Goal: Information Seeking & Learning: Learn about a topic

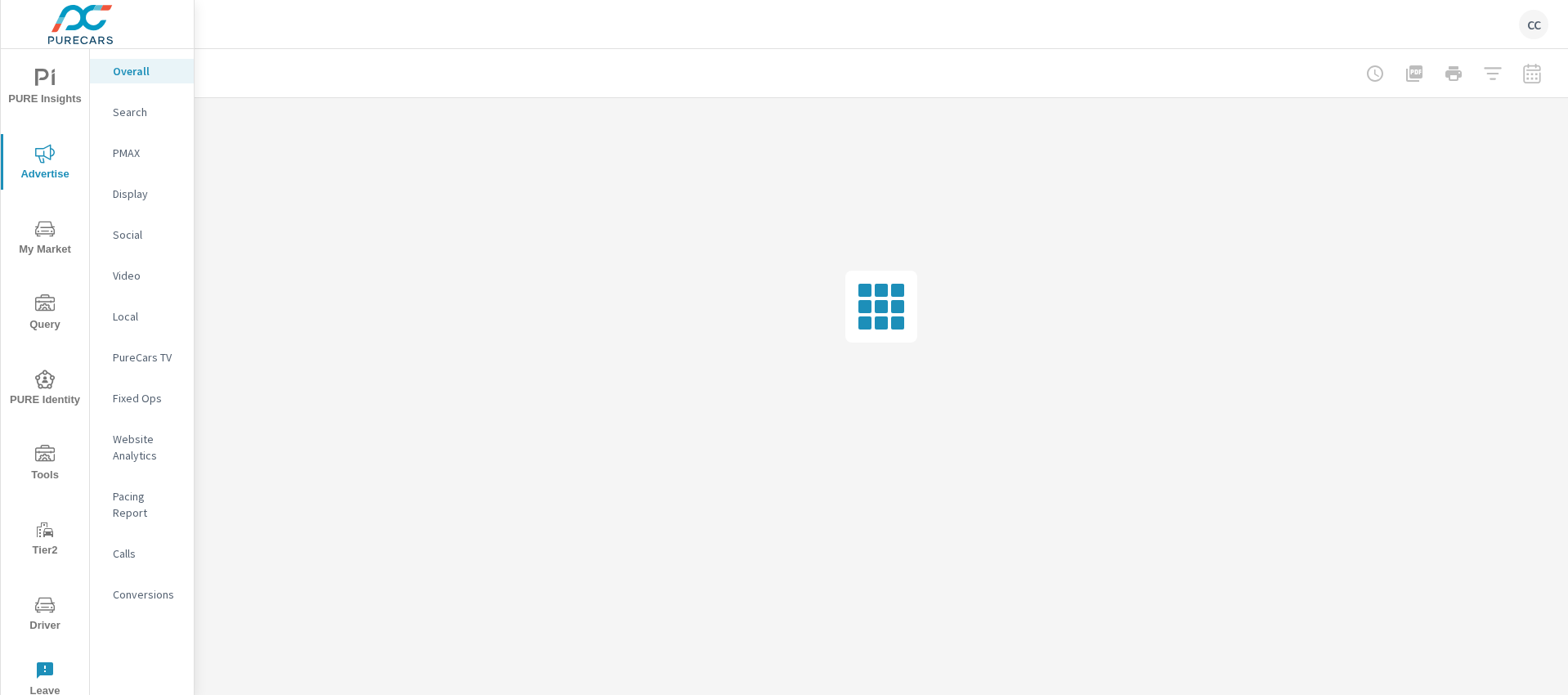
scroll to position [2354, 0]
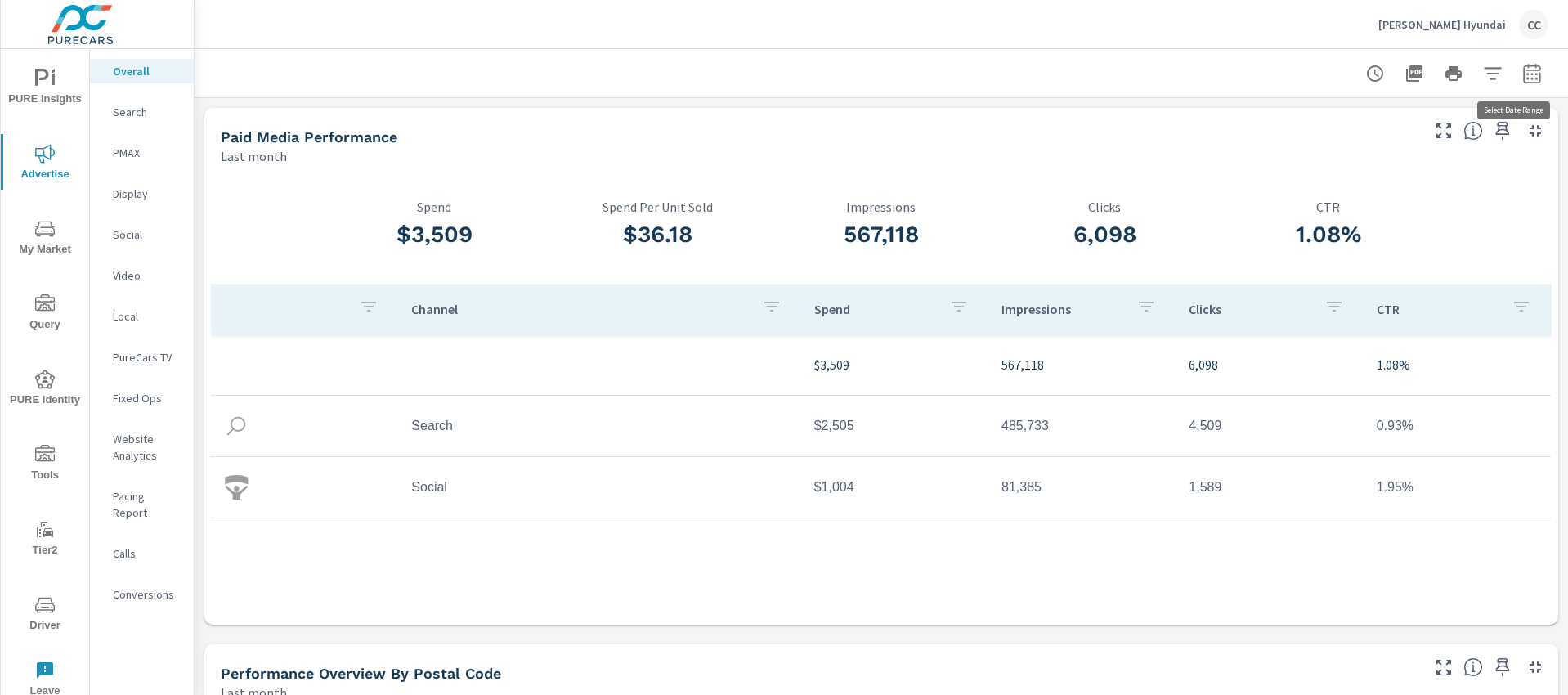
click at [1526, 78] on icon "button" at bounding box center [1531, 75] width 11 height 6
select select "Last month"
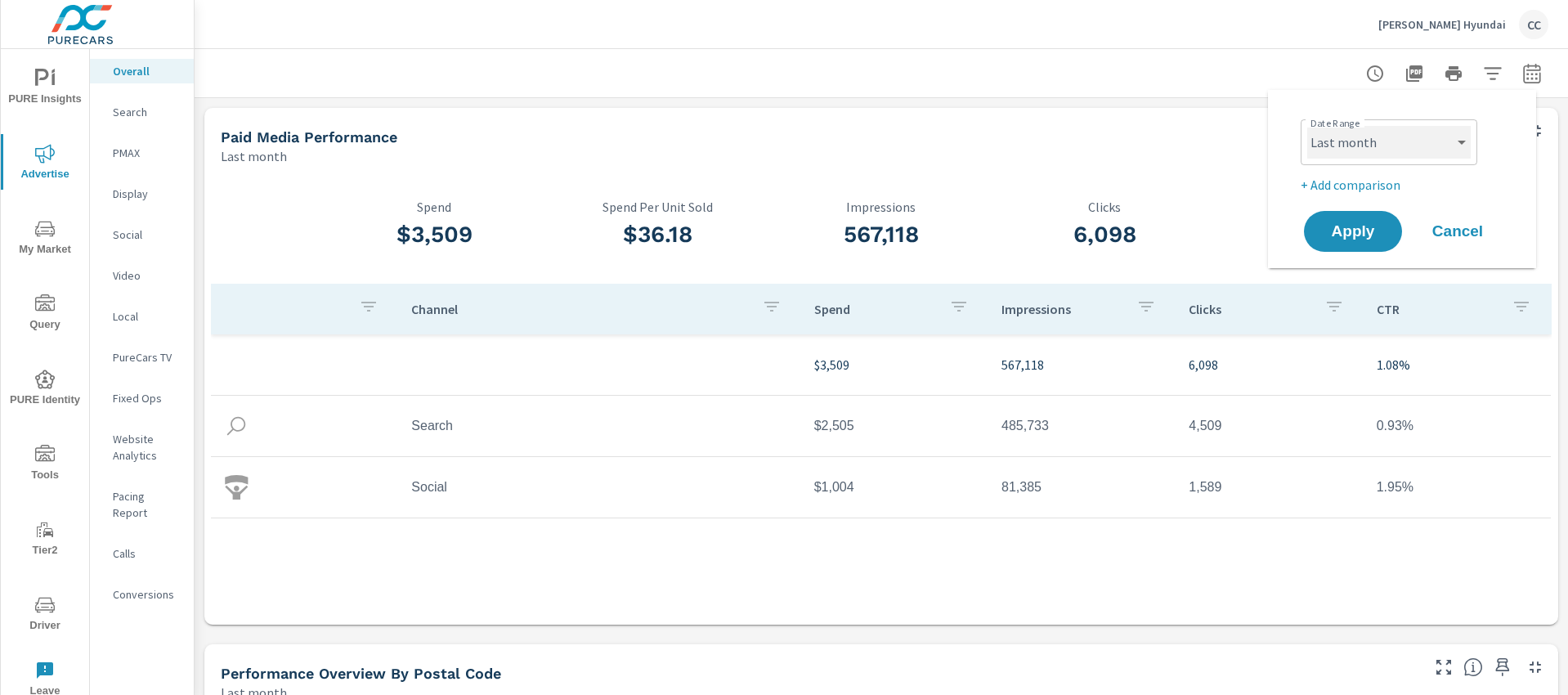
click at [1350, 150] on select "Custom [DATE] Last week Last 7 days Last 14 days Last 30 days Last 45 days Last…" at bounding box center [1388, 142] width 163 height 32
click at [1307, 126] on select "Custom [DATE] Last week Last 7 days Last 14 days Last 30 days Last 45 days Last…" at bounding box center [1388, 142] width 163 height 32
click at [1346, 227] on span "Apply" at bounding box center [1352, 231] width 67 height 15
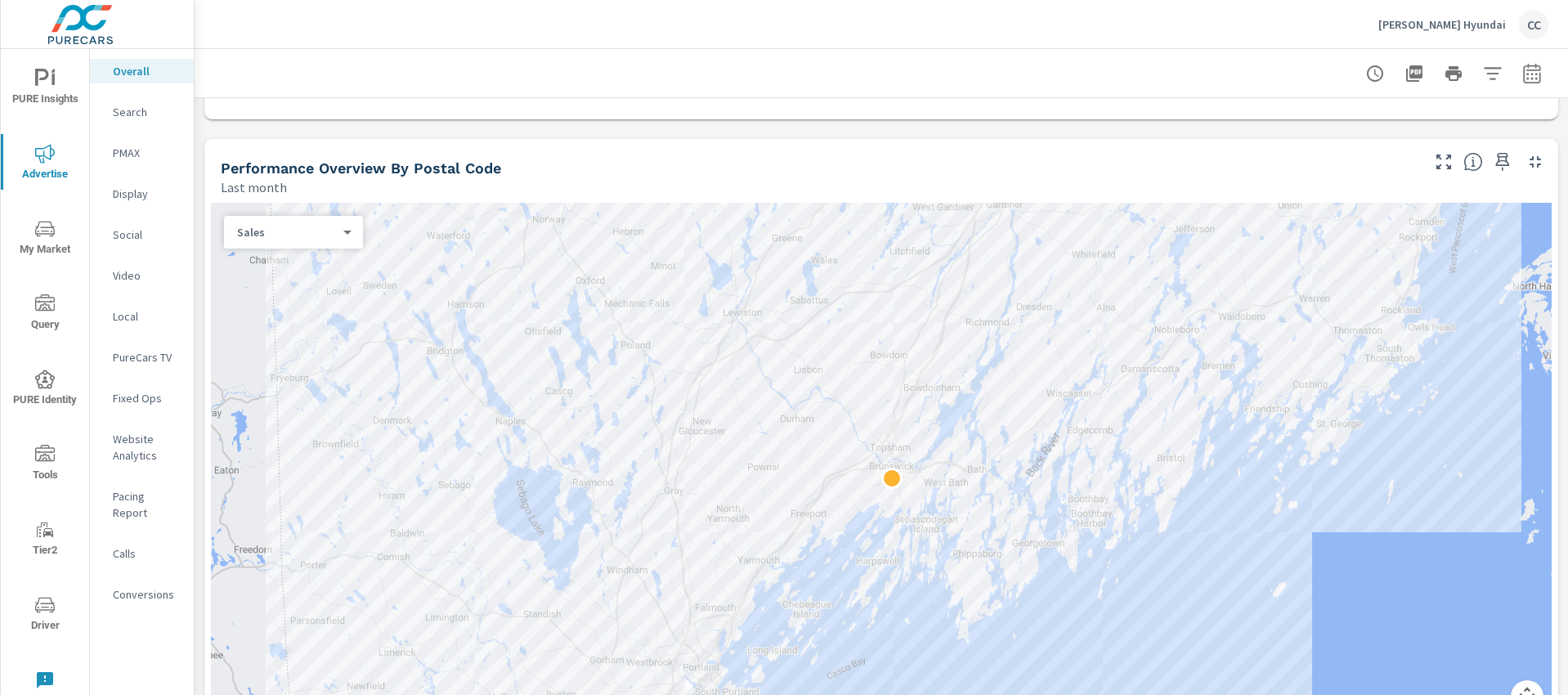
scroll to position [536, 0]
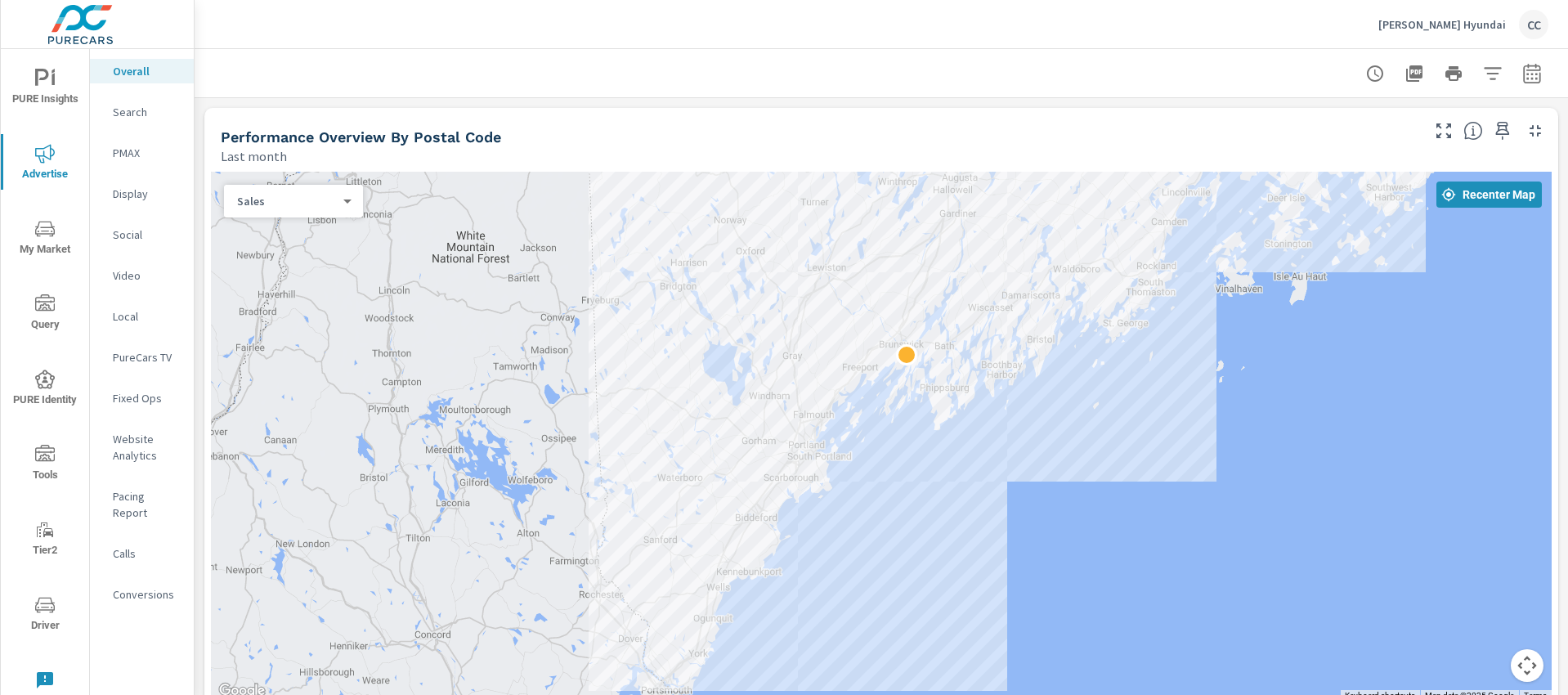
drag, startPoint x: 1073, startPoint y: 582, endPoint x: 983, endPoint y: 463, distance: 149.2
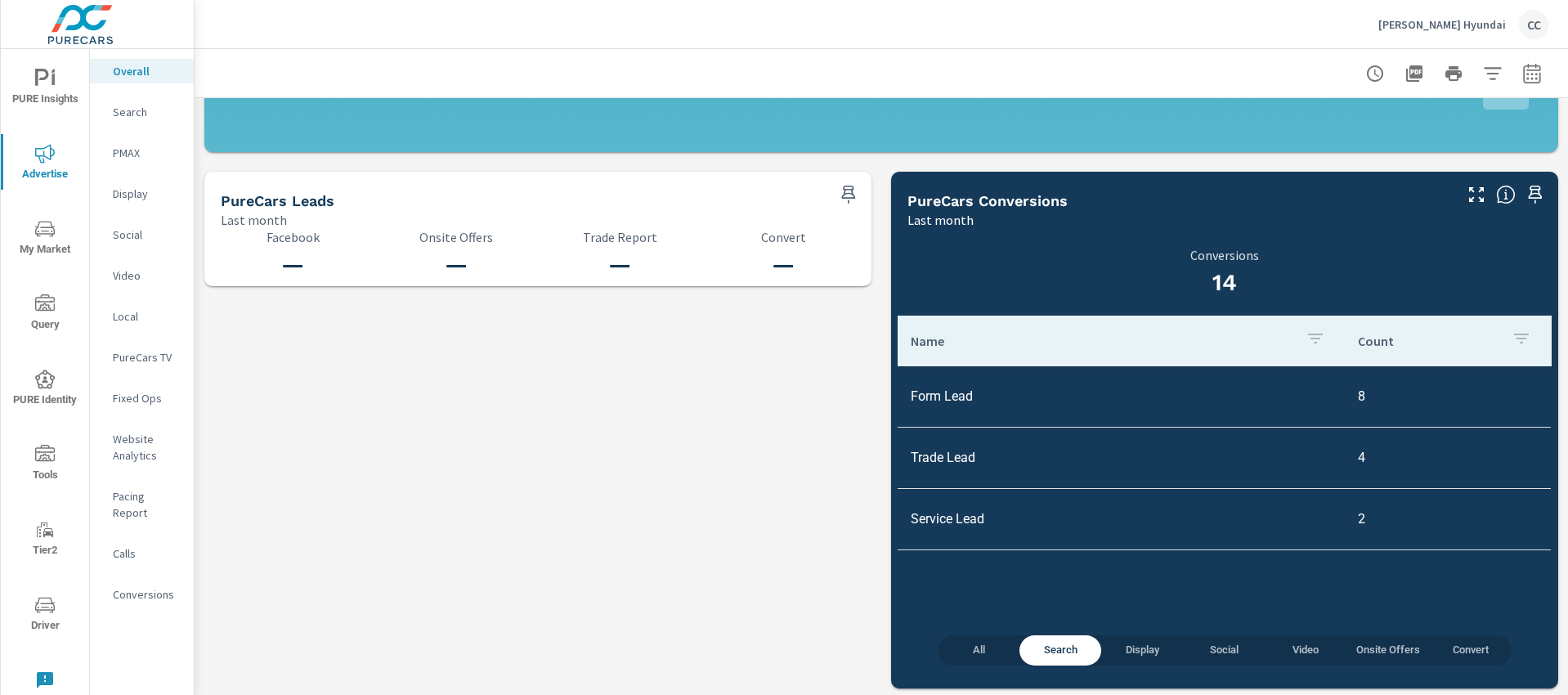
scroll to position [1682, 0]
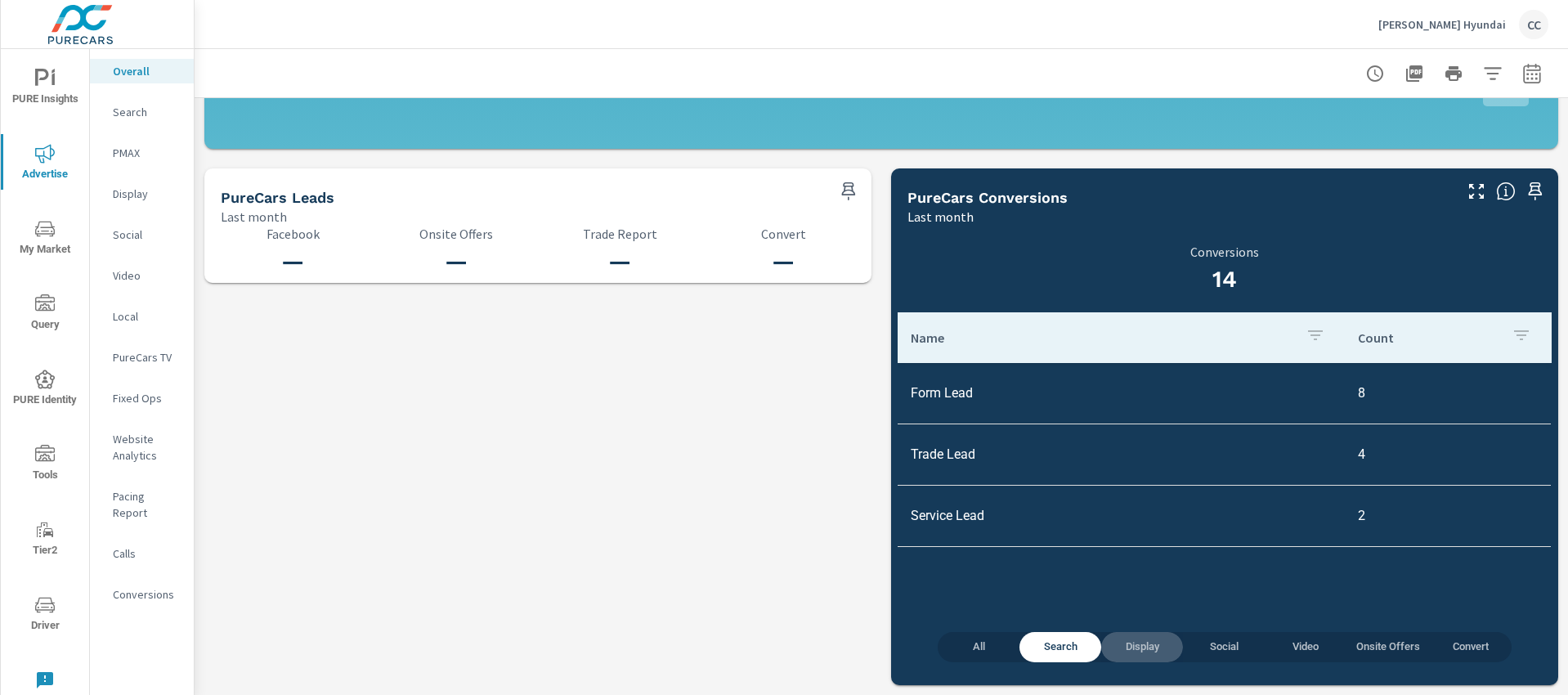
click at [1135, 644] on span "Display" at bounding box center [1141, 647] width 62 height 19
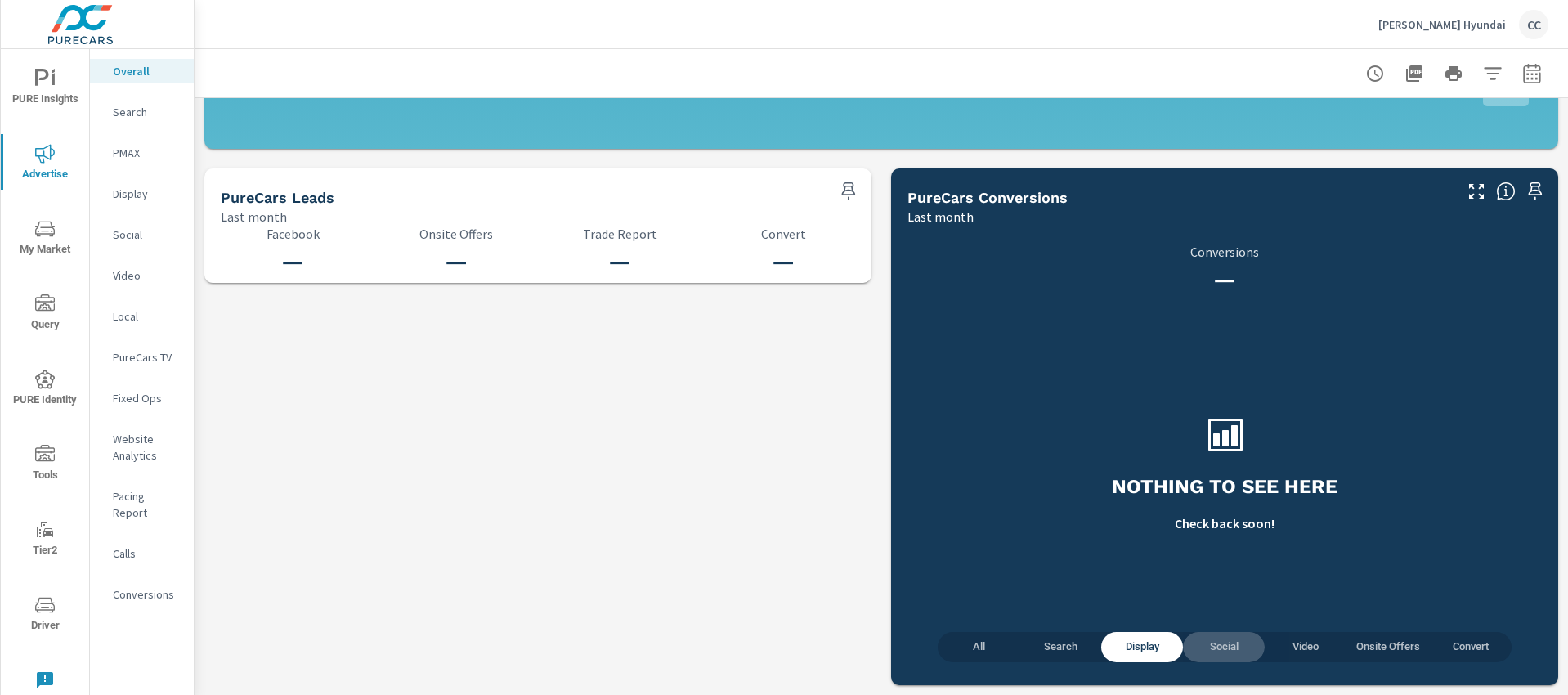
click at [1224, 647] on span "Social" at bounding box center [1223, 647] width 62 height 19
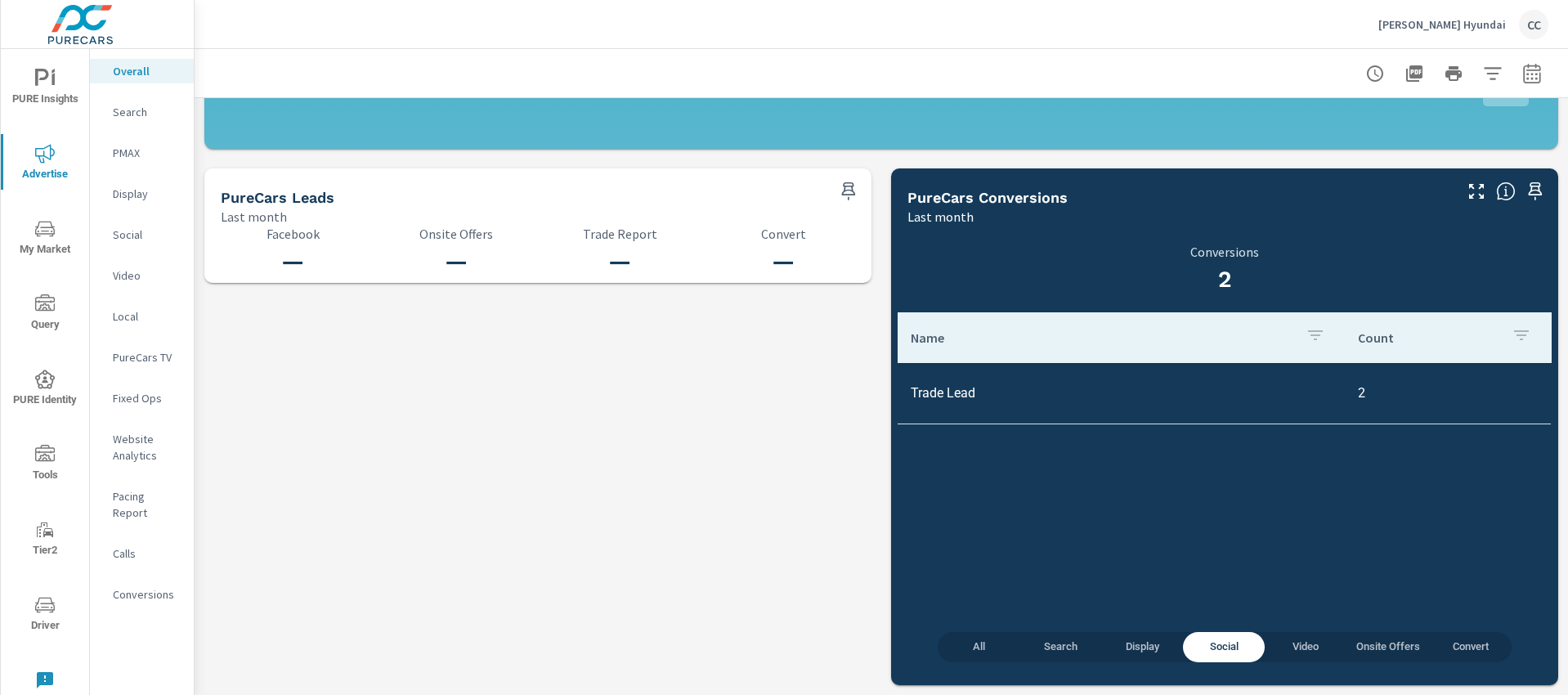
click at [1476, 650] on span "Convert" at bounding box center [1470, 647] width 62 height 19
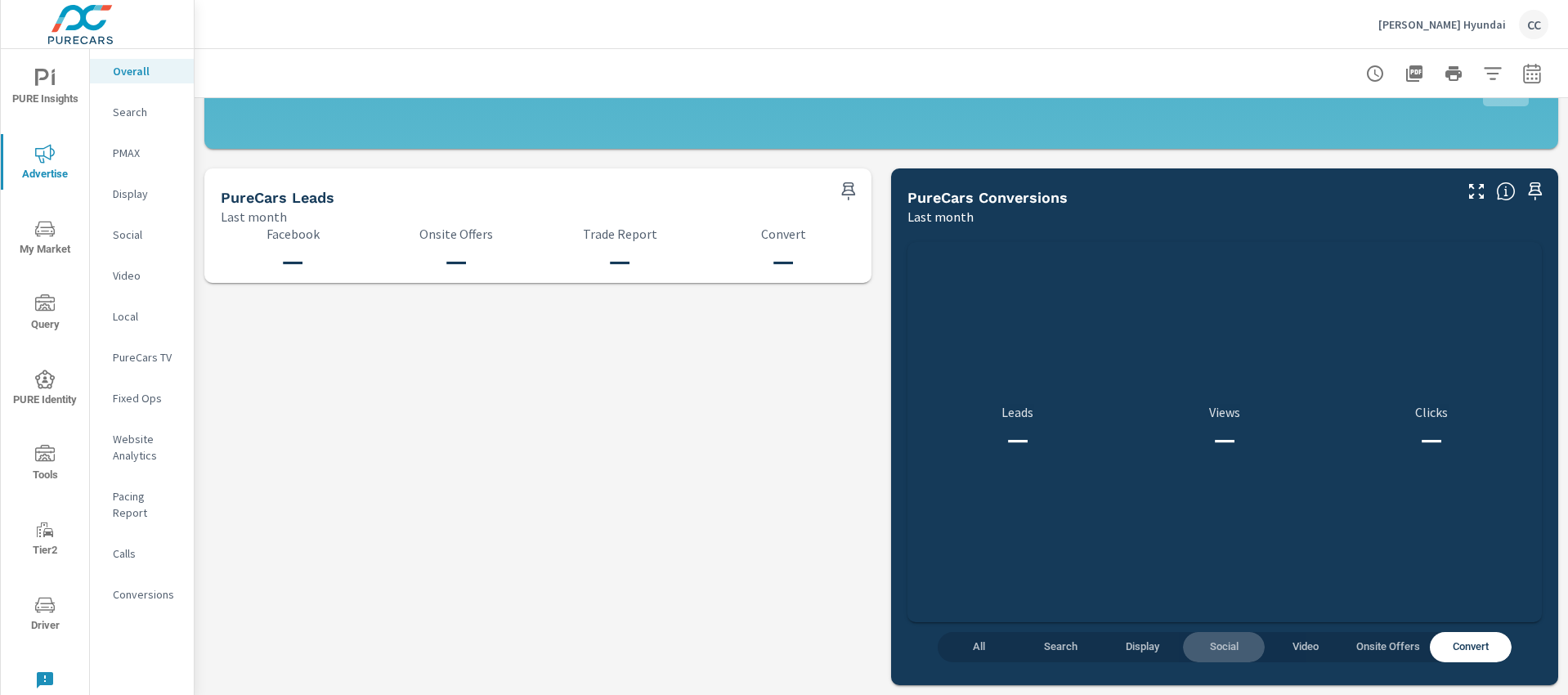
click at [1232, 642] on span "Social" at bounding box center [1223, 647] width 62 height 19
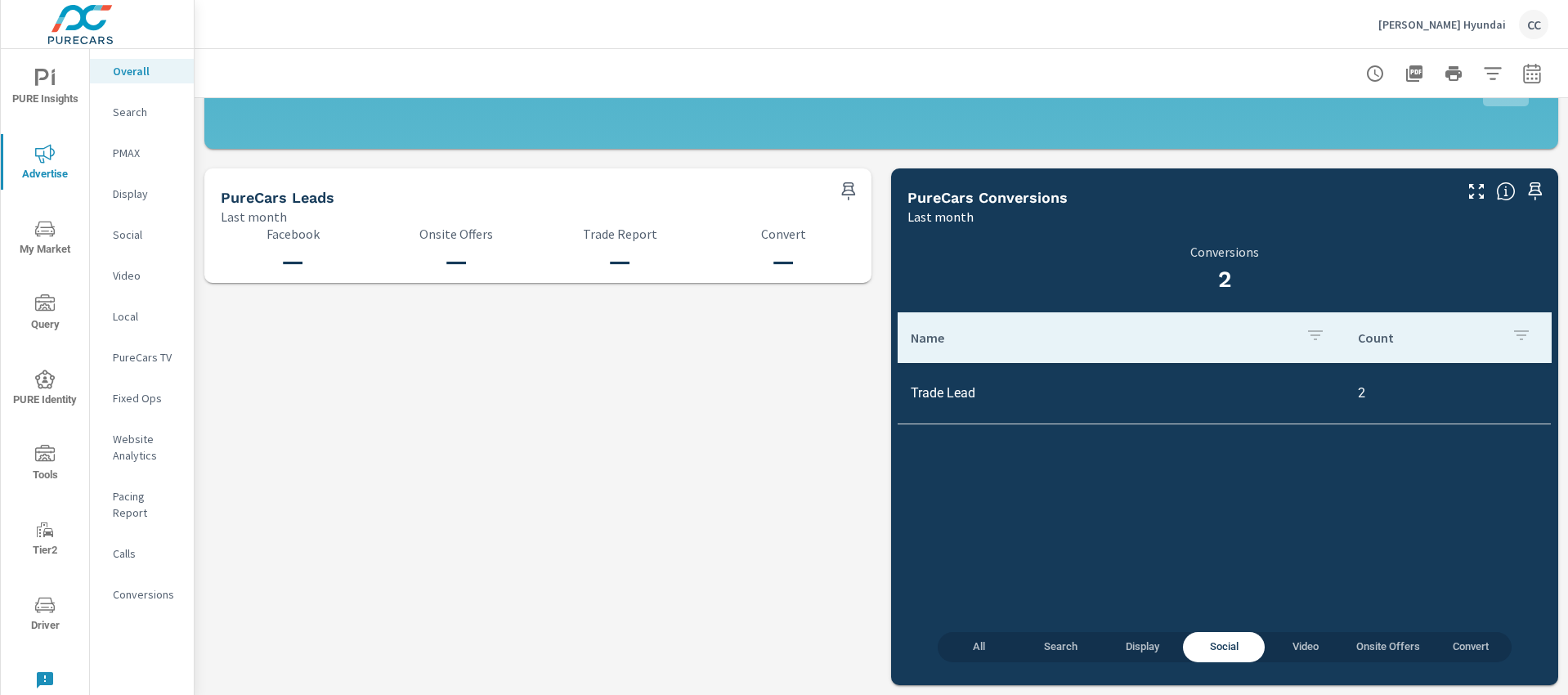
click at [159, 586] on p "Conversions" at bounding box center [147, 594] width 68 height 16
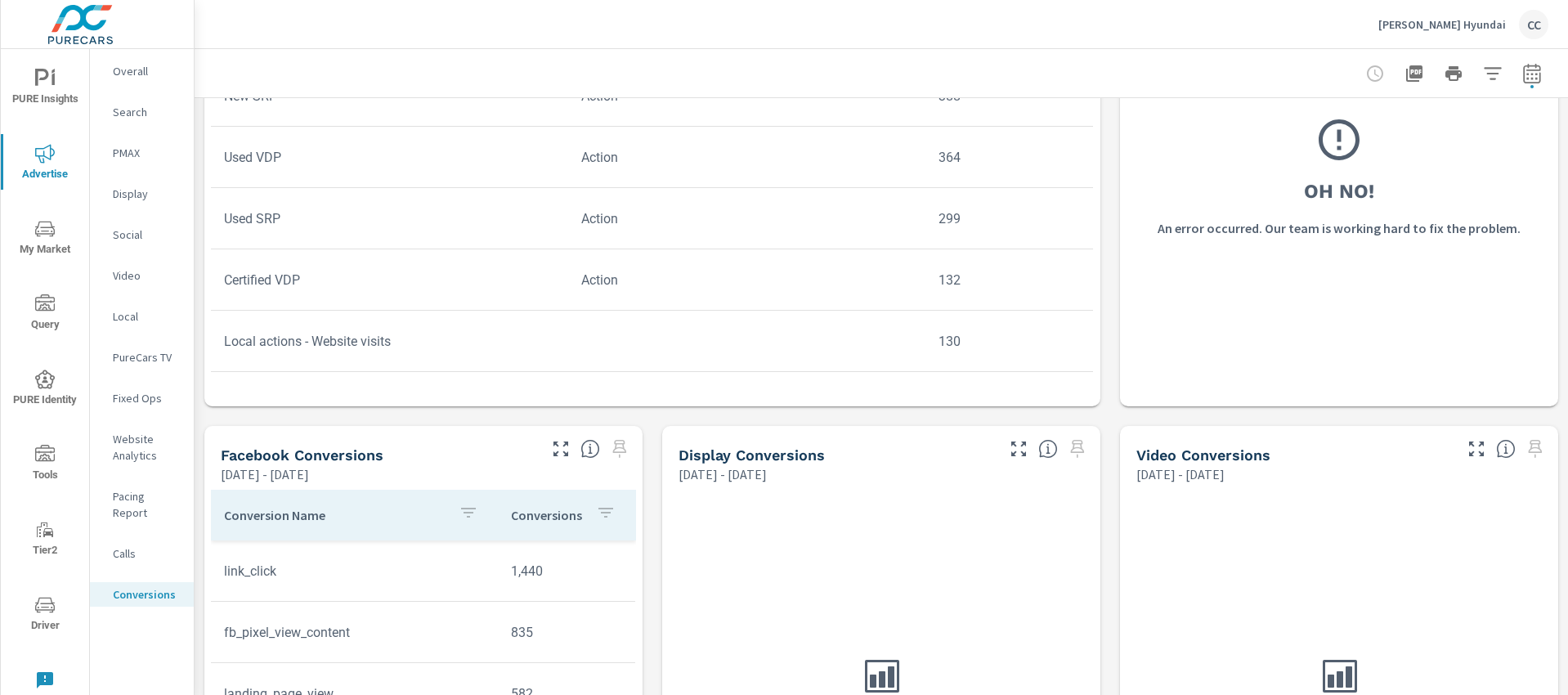
scroll to position [892, 0]
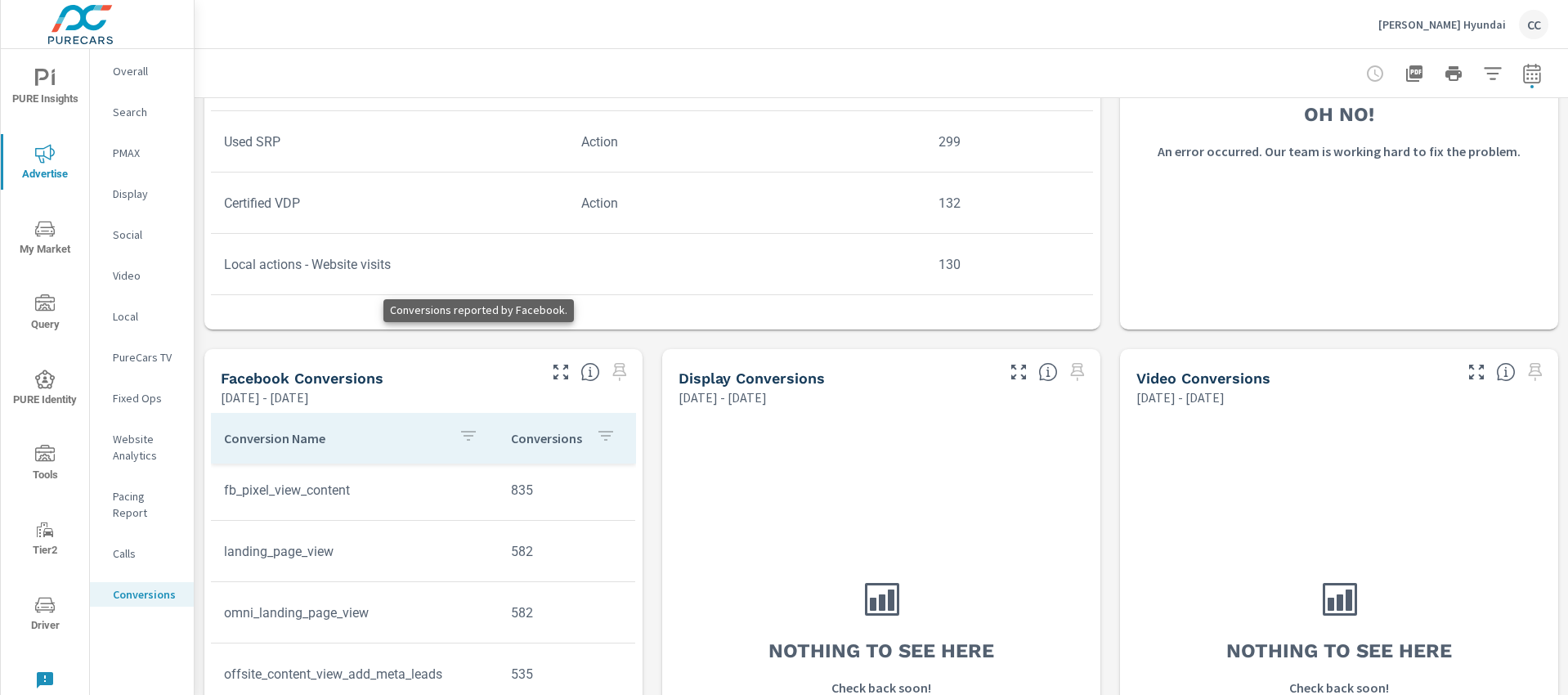
scroll to position [1045, 0]
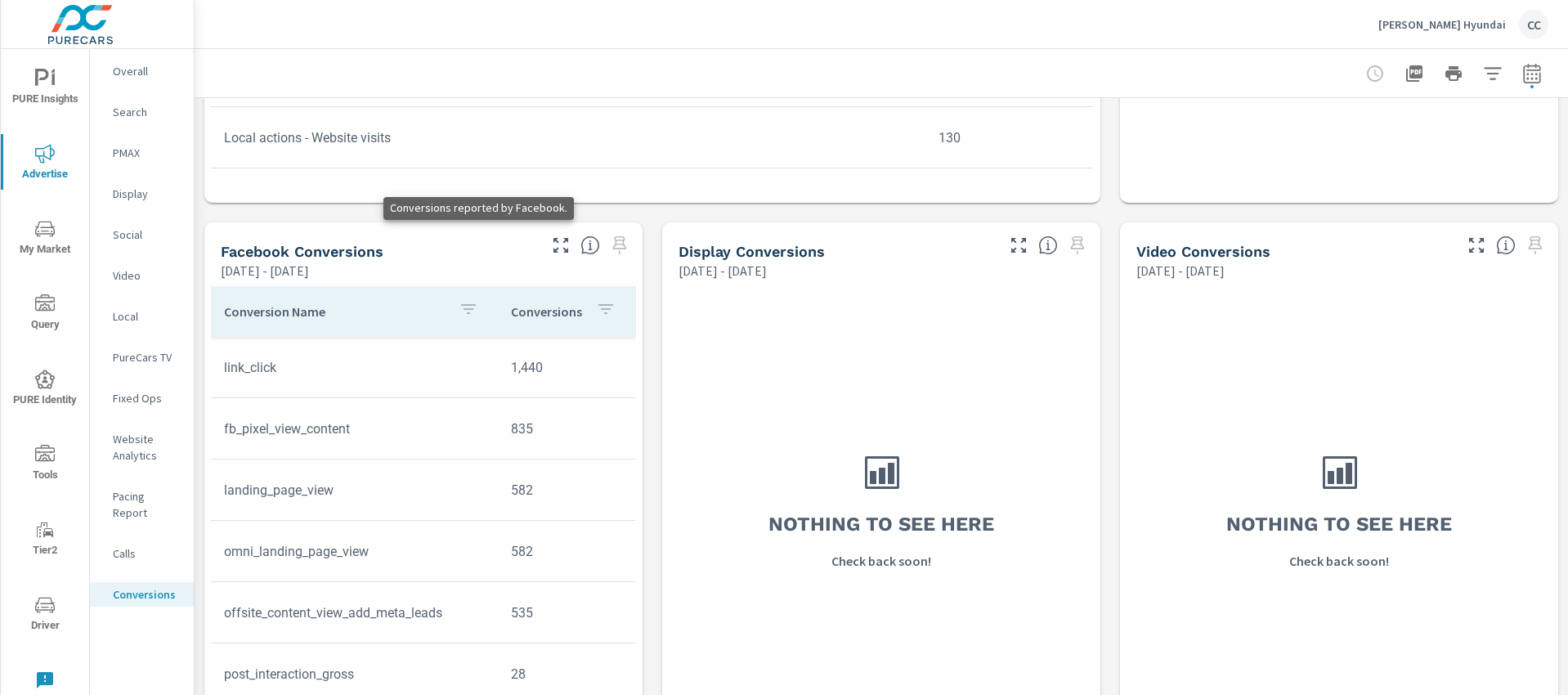
scroll to position [1146, 0]
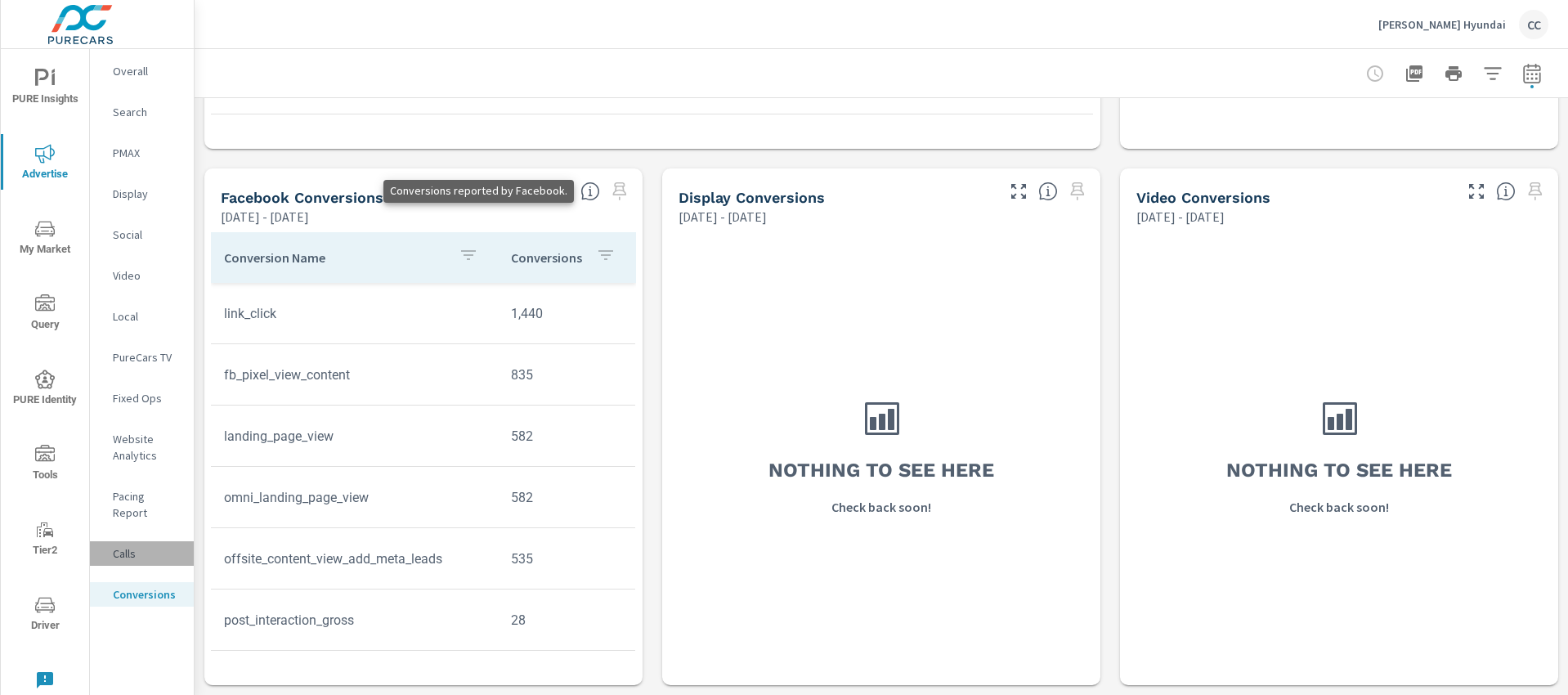
click at [150, 545] on p "Calls" at bounding box center [147, 553] width 68 height 16
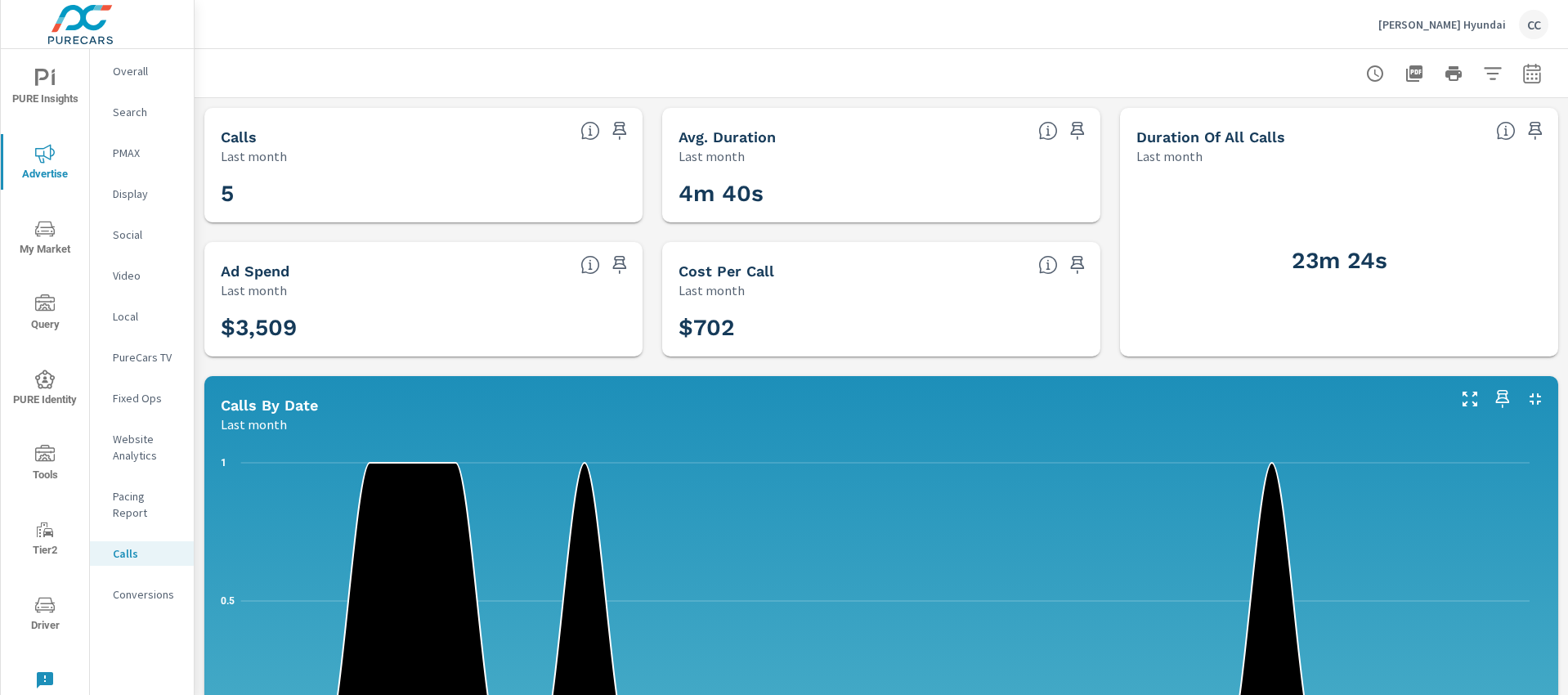
click at [132, 448] on p "Website Analytics" at bounding box center [147, 447] width 68 height 32
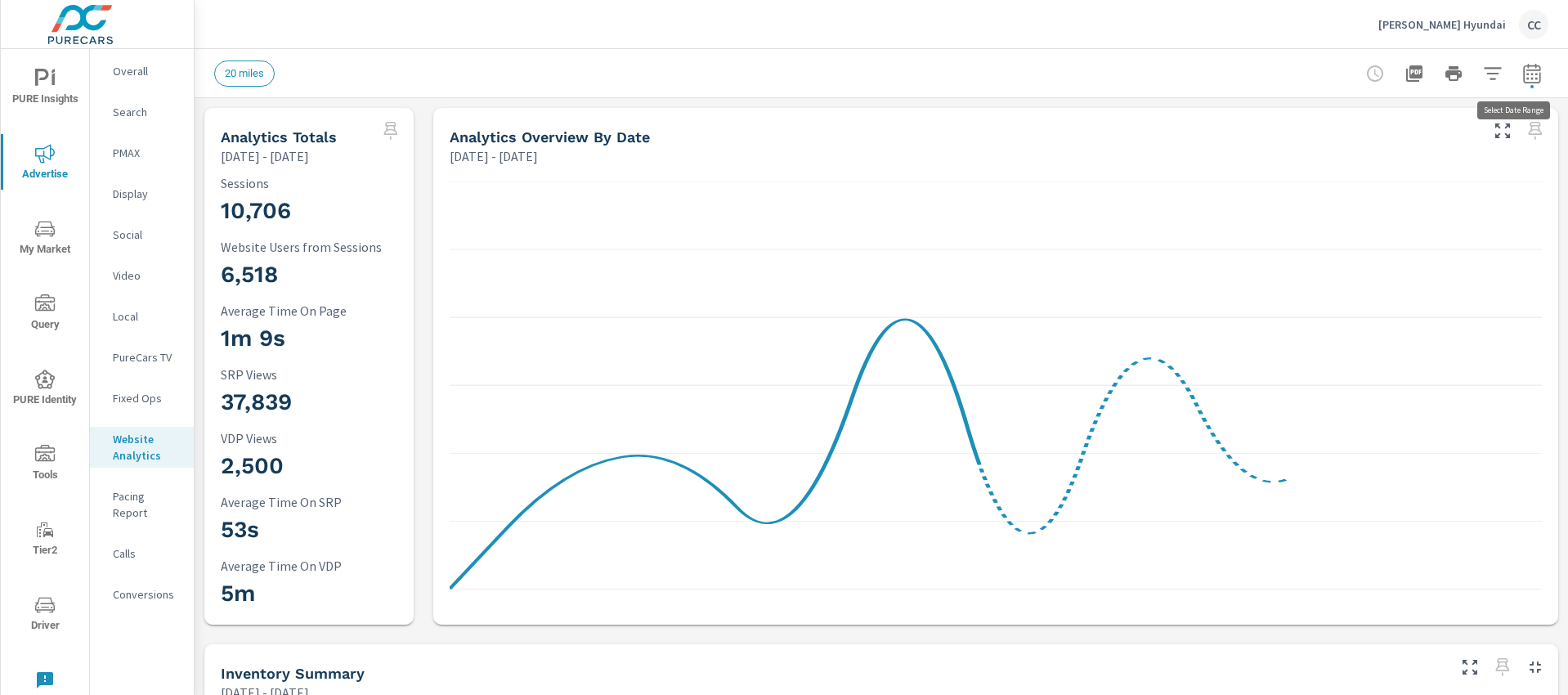
click at [1522, 77] on icon "button" at bounding box center [1532, 74] width 20 height 20
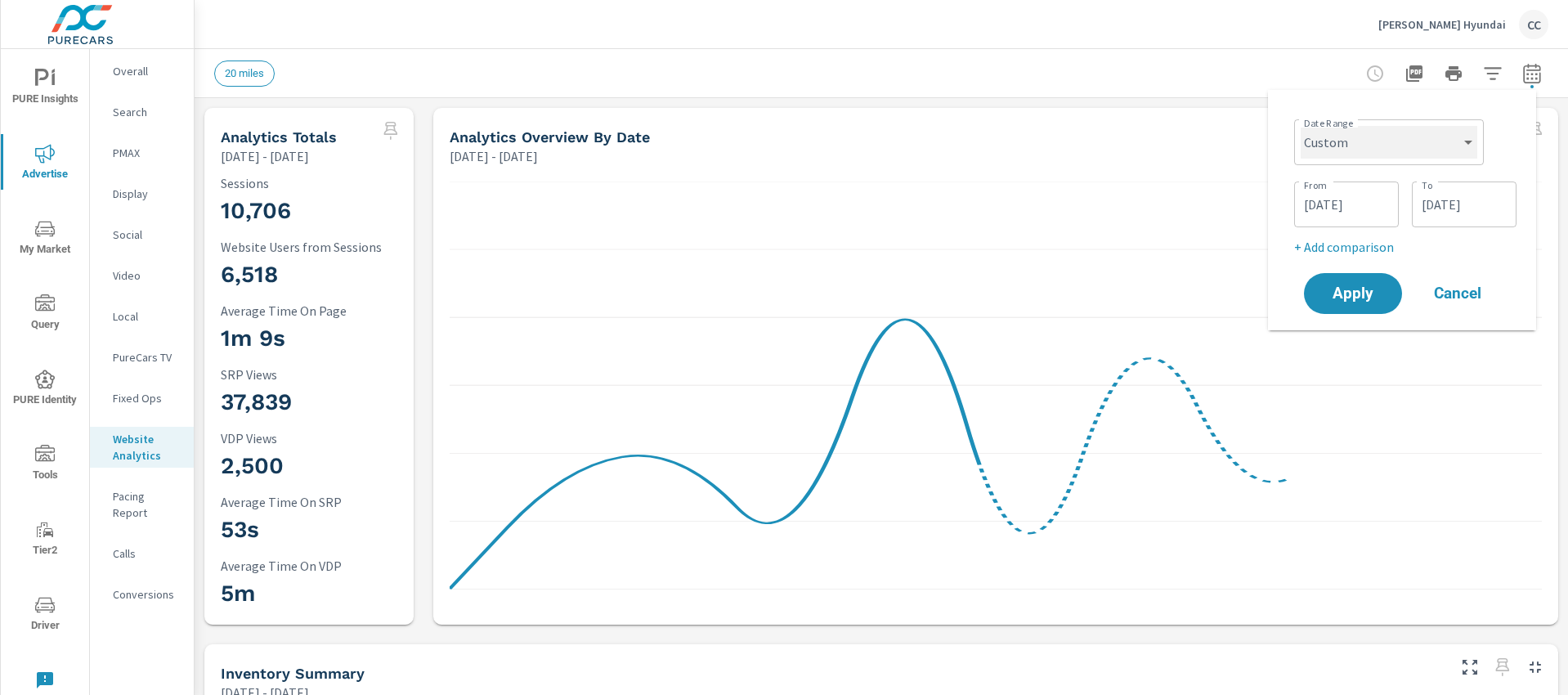
click at [1355, 141] on select "Custom [DATE] Last week Last 7 days Last 14 days Last 30 days Last 45 days Last…" at bounding box center [1388, 142] width 177 height 32
click at [1300, 126] on select "Custom [DATE] Last week Last 7 days Last 14 days Last 30 days Last 45 days Last…" at bounding box center [1388, 142] width 177 height 32
select select "Last month"
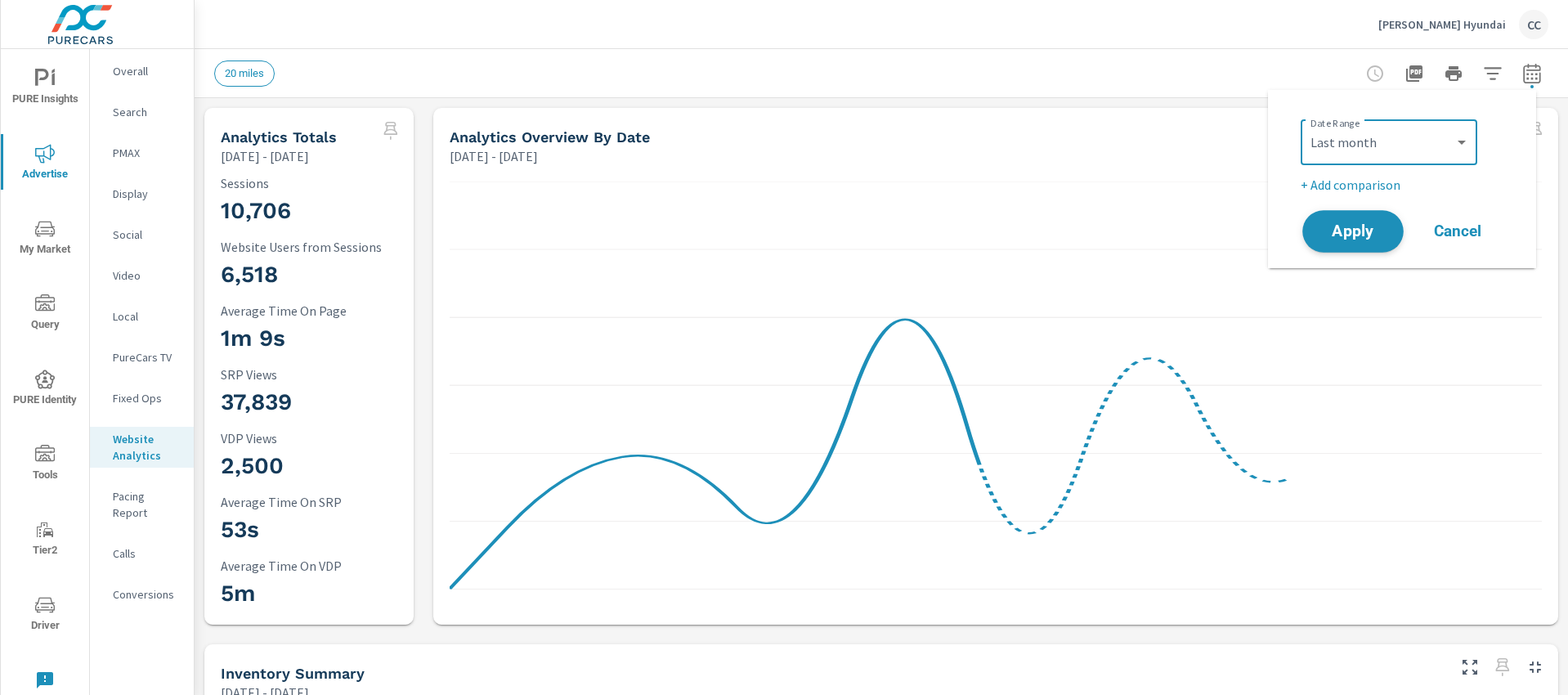
click at [1344, 225] on span "Apply" at bounding box center [1352, 231] width 67 height 15
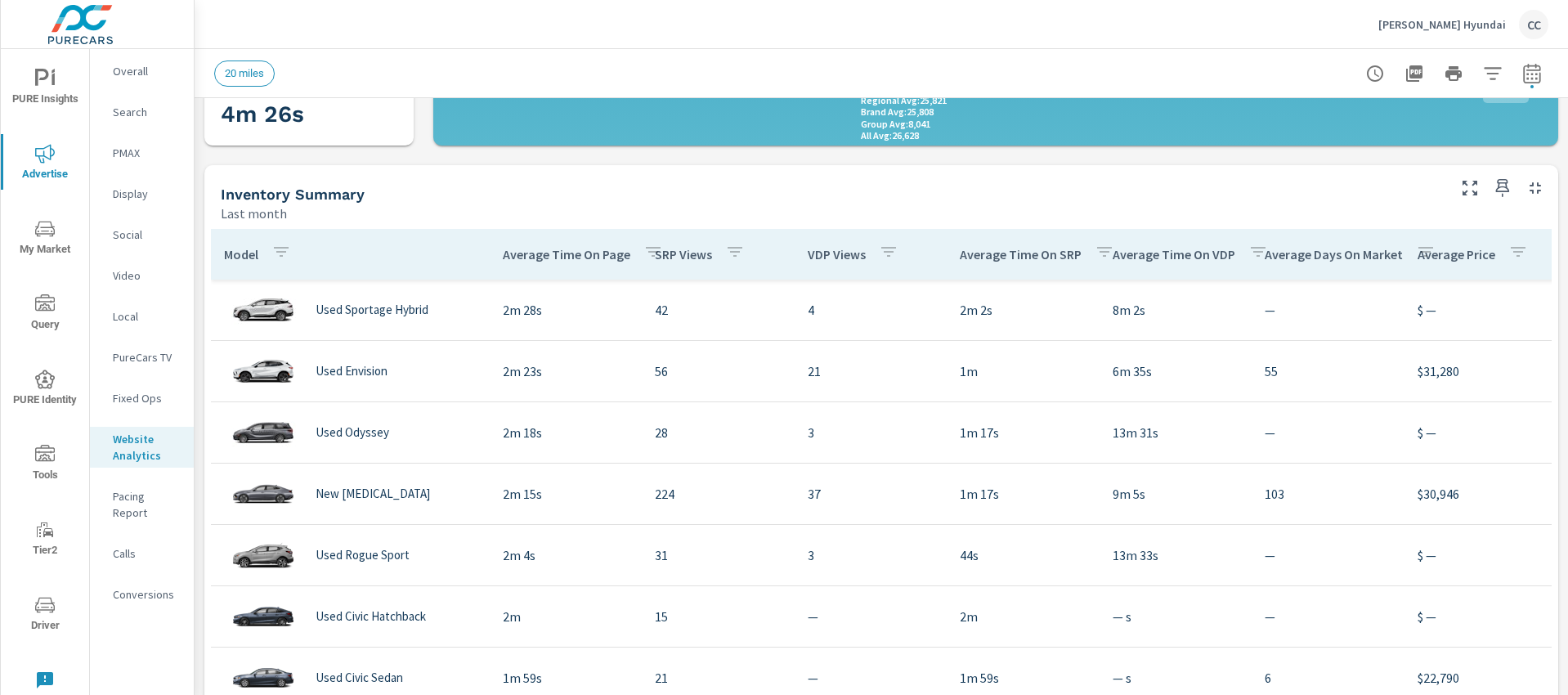
scroll to position [471, 0]
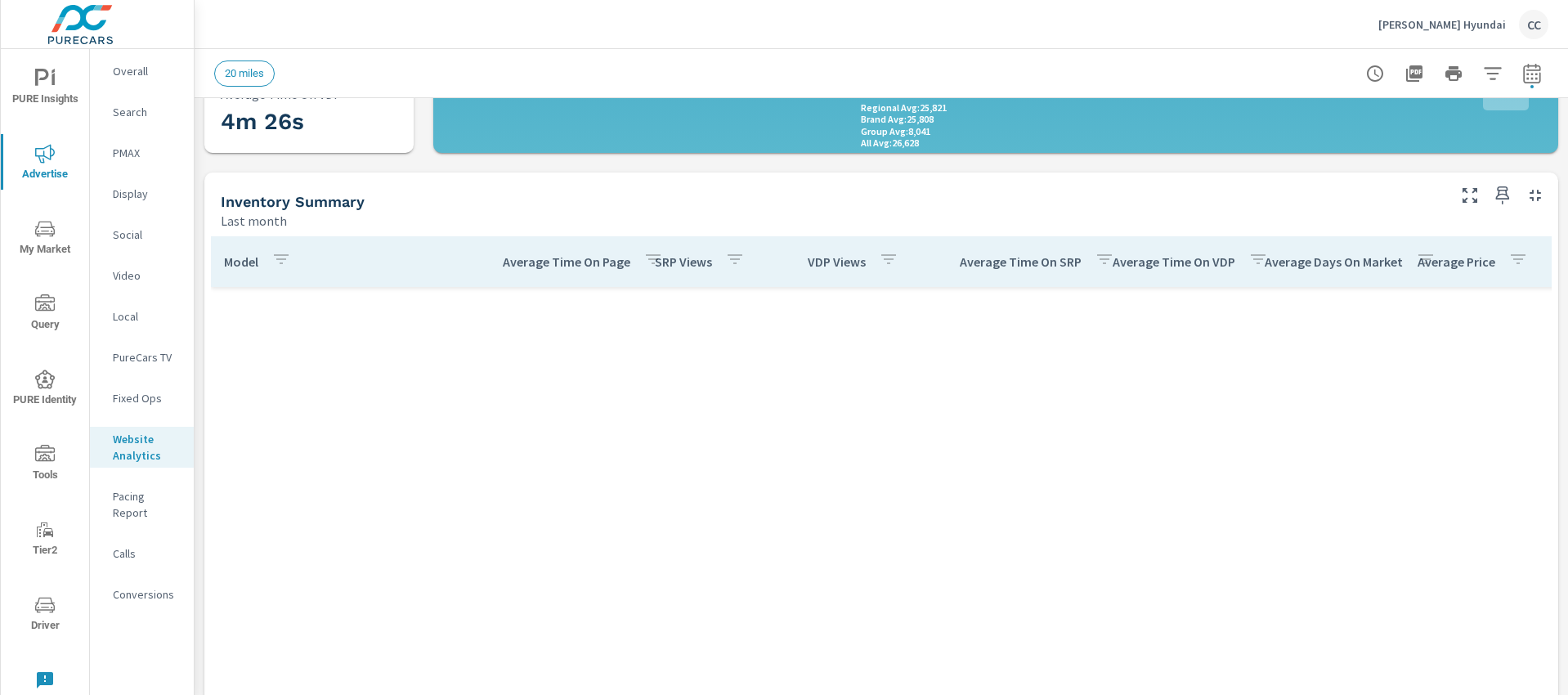
scroll to position [1877, 0]
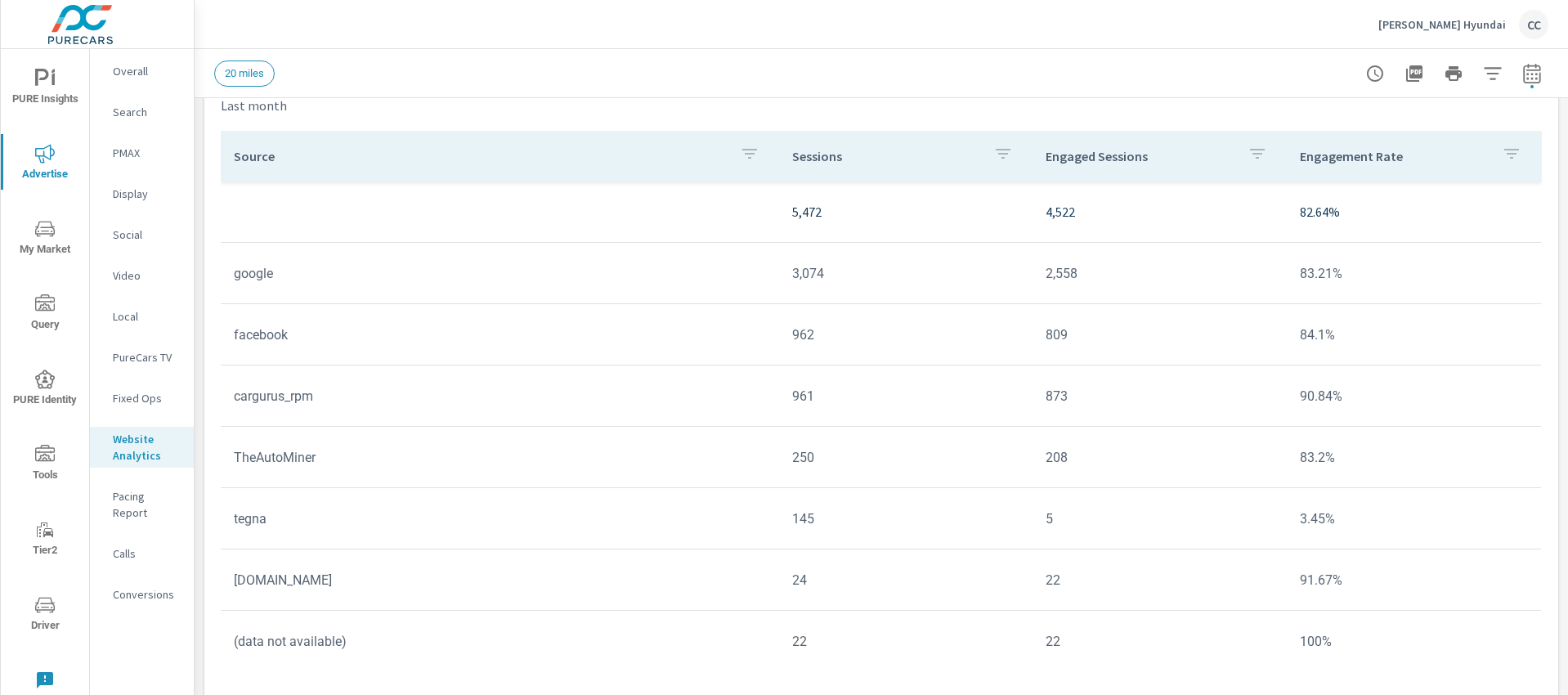
scroll to position [1414, 0]
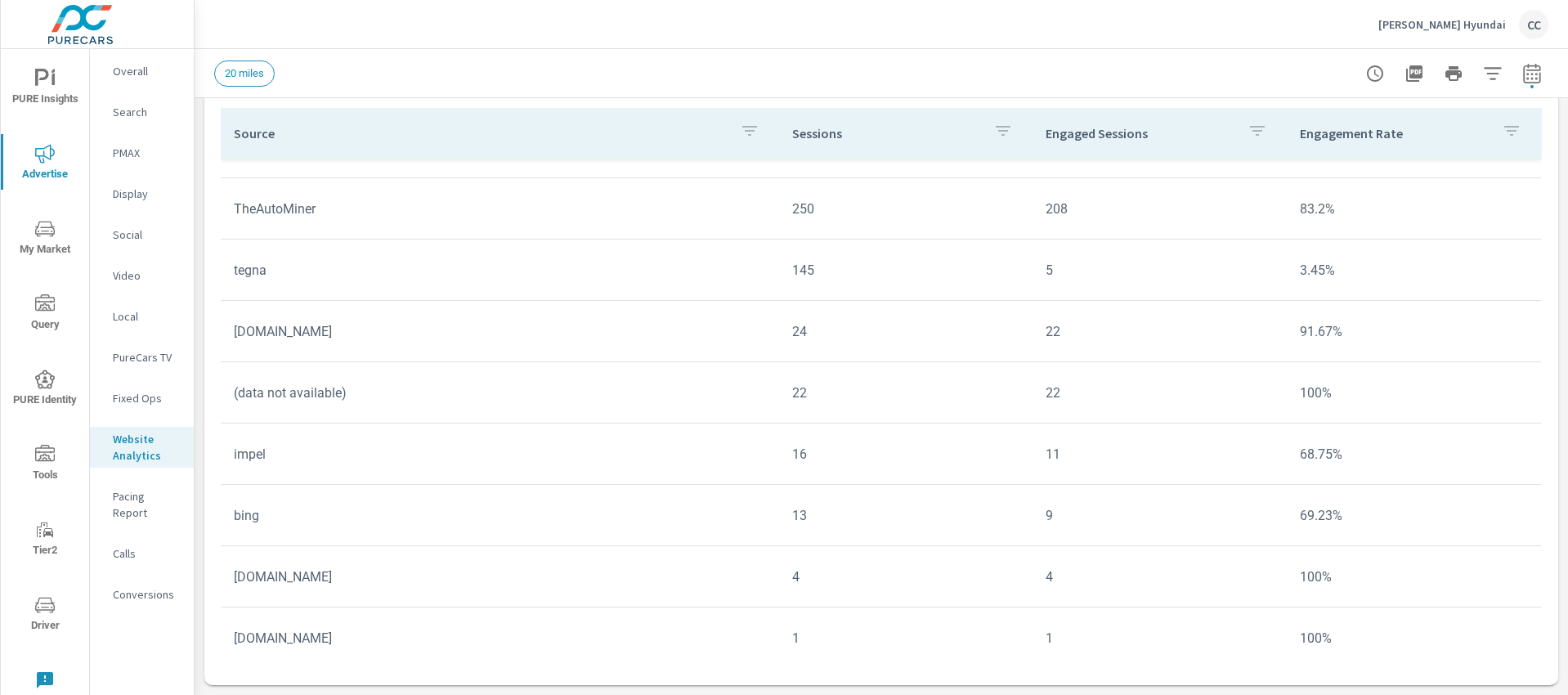
scroll to position [251, 0]
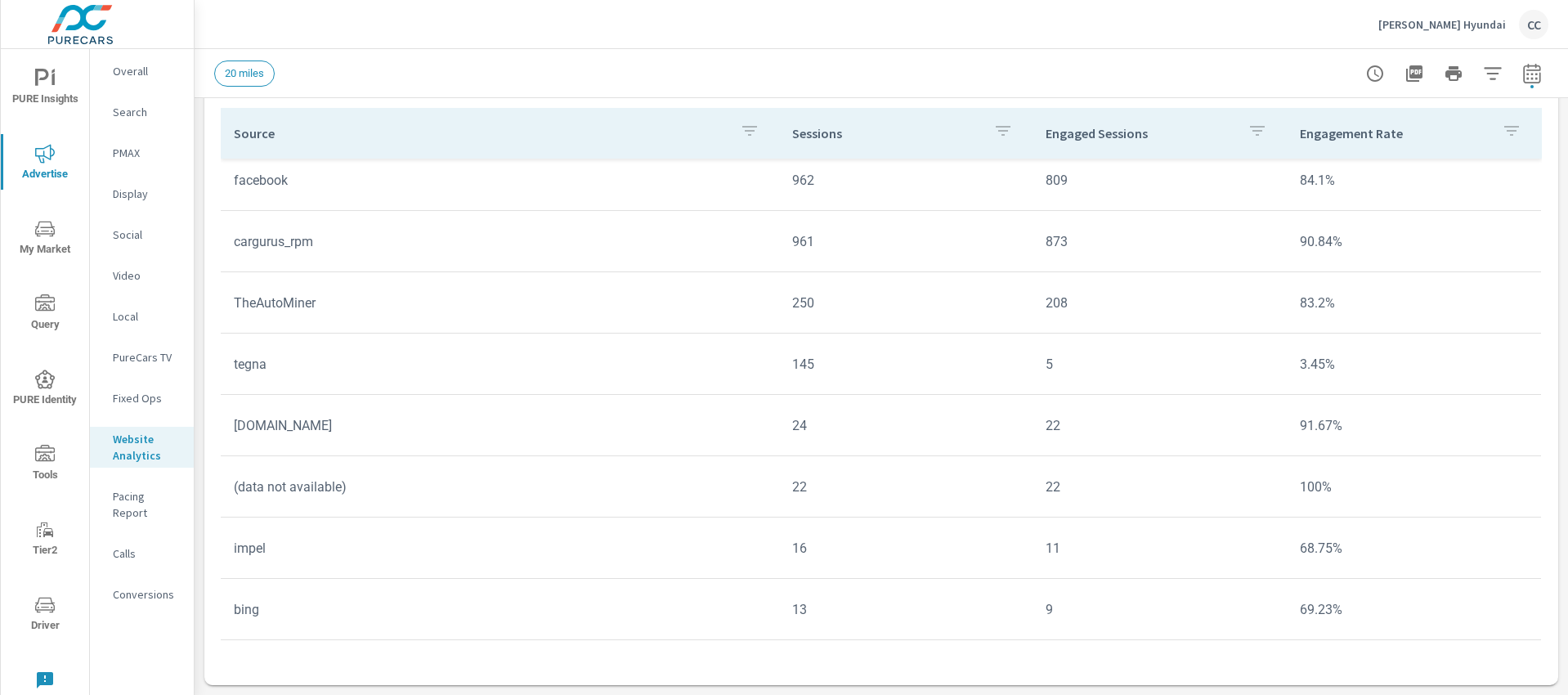
scroll to position [19, 0]
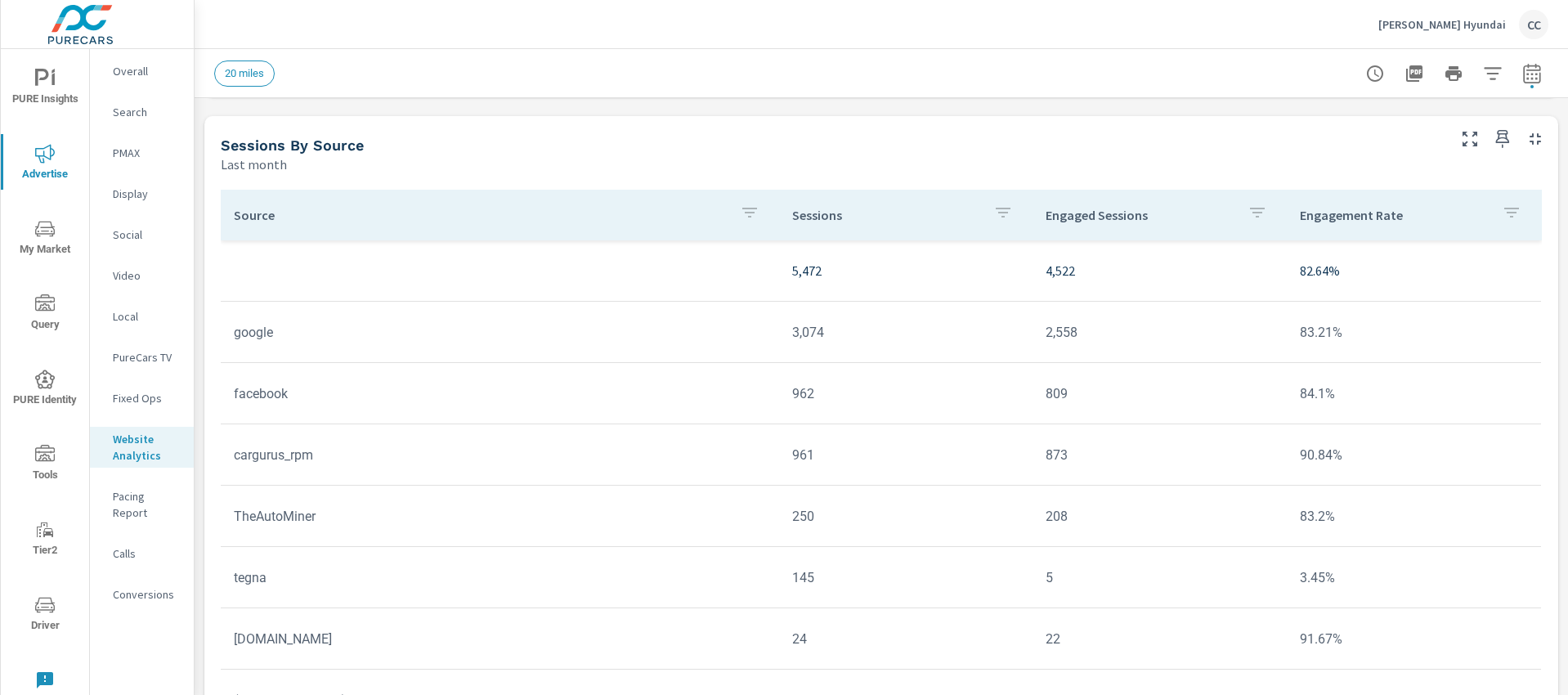
scroll to position [1414, 0]
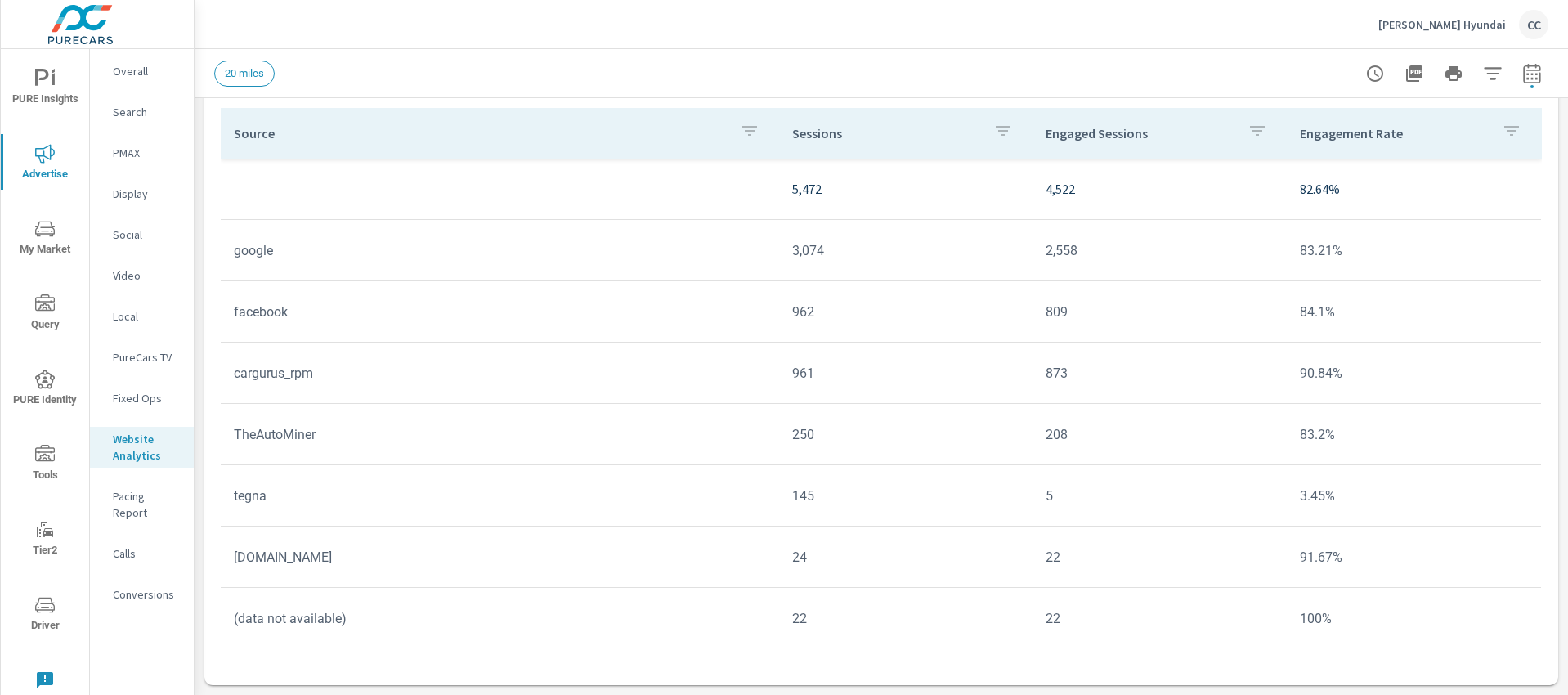
click at [125, 227] on p "Social" at bounding box center [147, 234] width 68 height 16
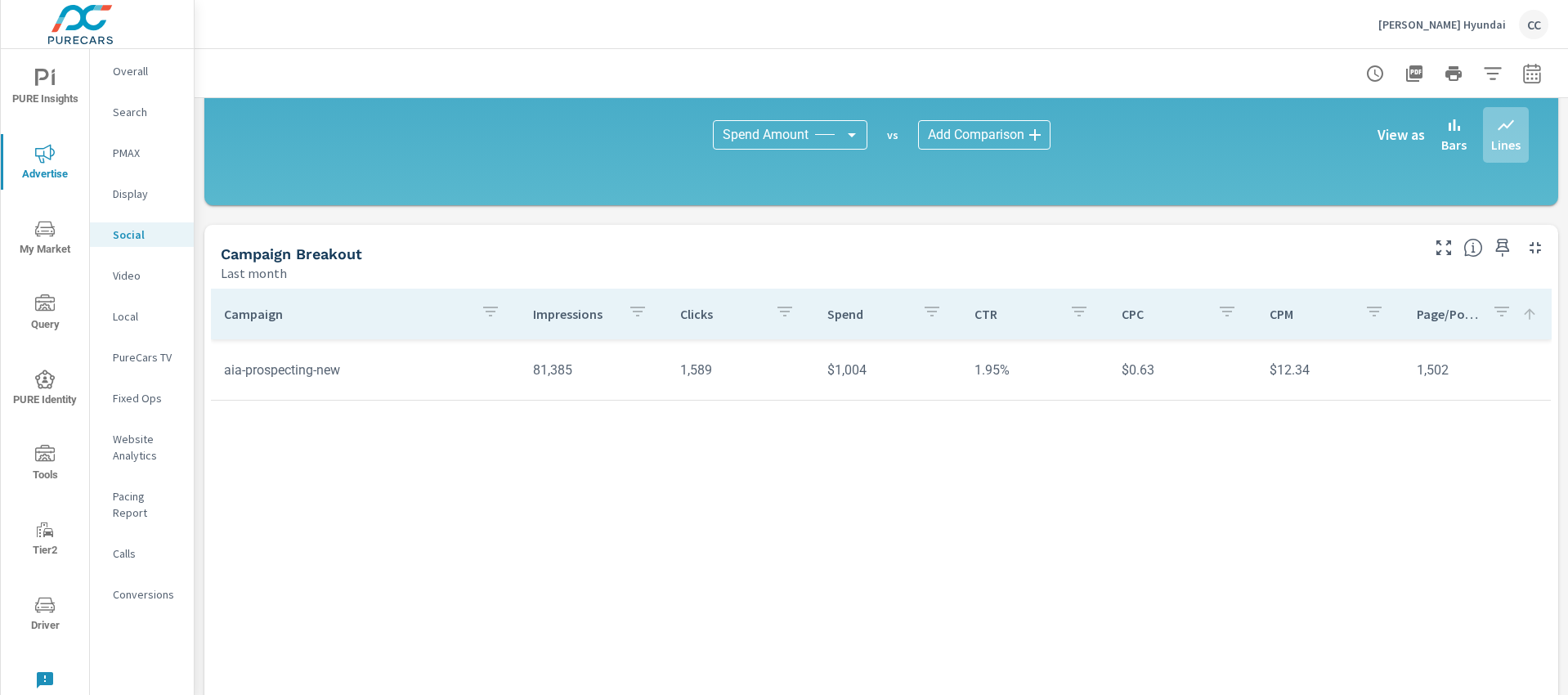
scroll to position [404, 0]
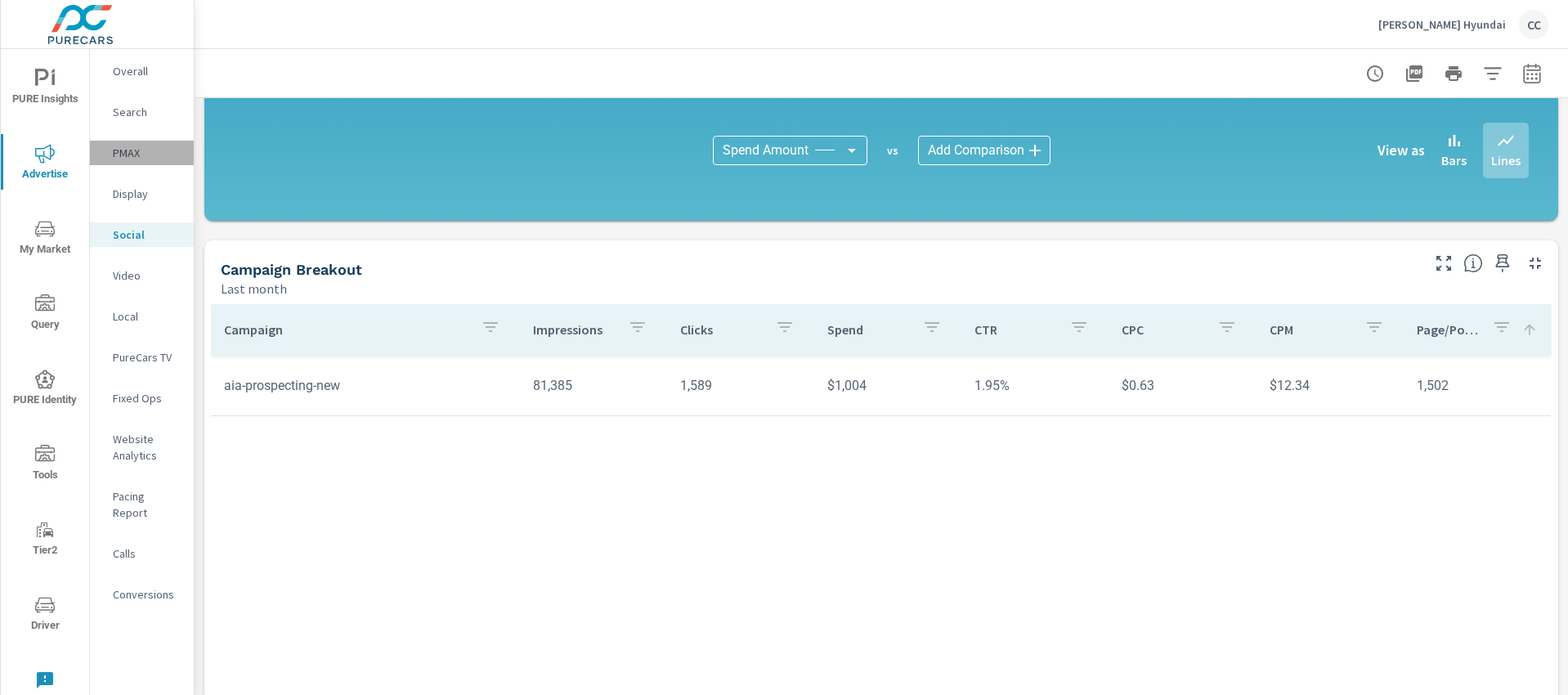
click at [138, 154] on p "PMAX" at bounding box center [147, 153] width 68 height 16
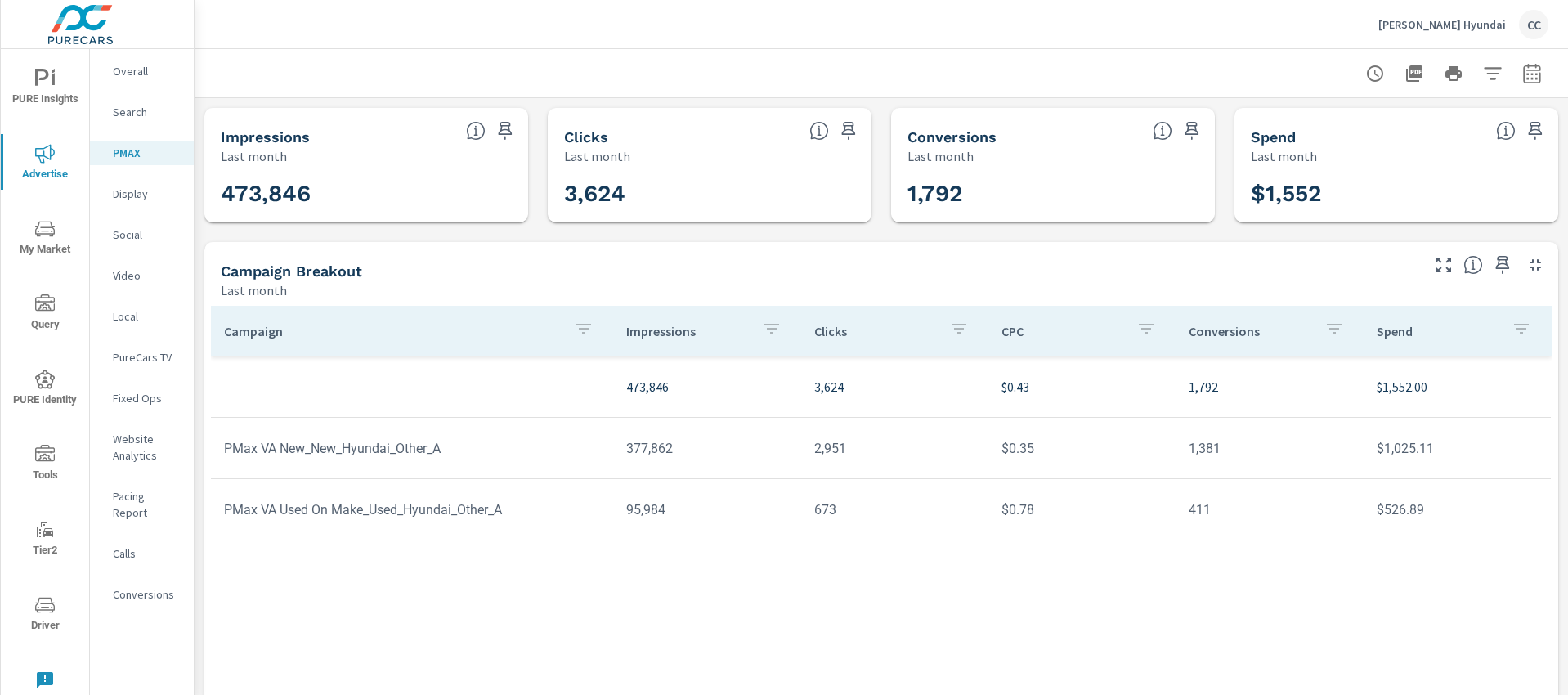
click at [153, 116] on p "Search" at bounding box center [147, 112] width 68 height 16
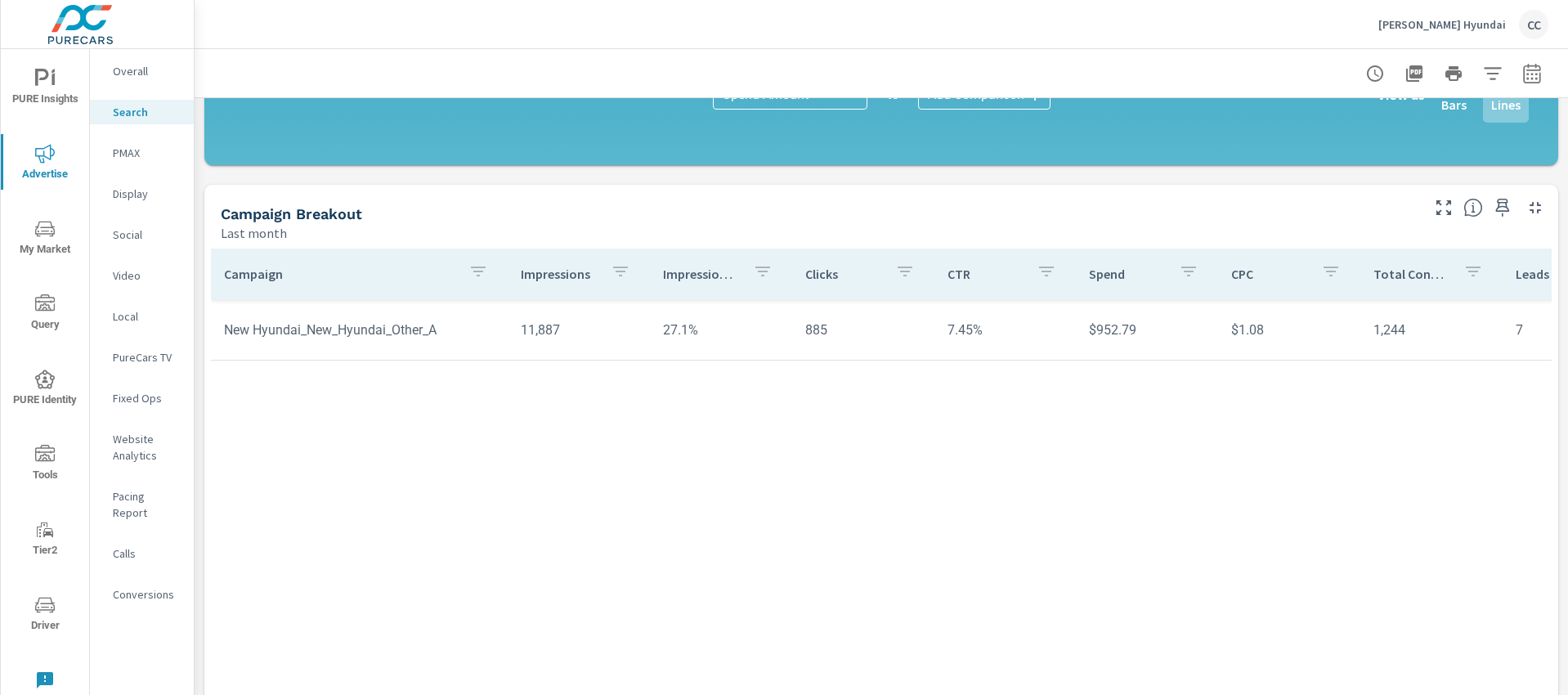
click at [149, 152] on p "PMAX" at bounding box center [147, 153] width 68 height 16
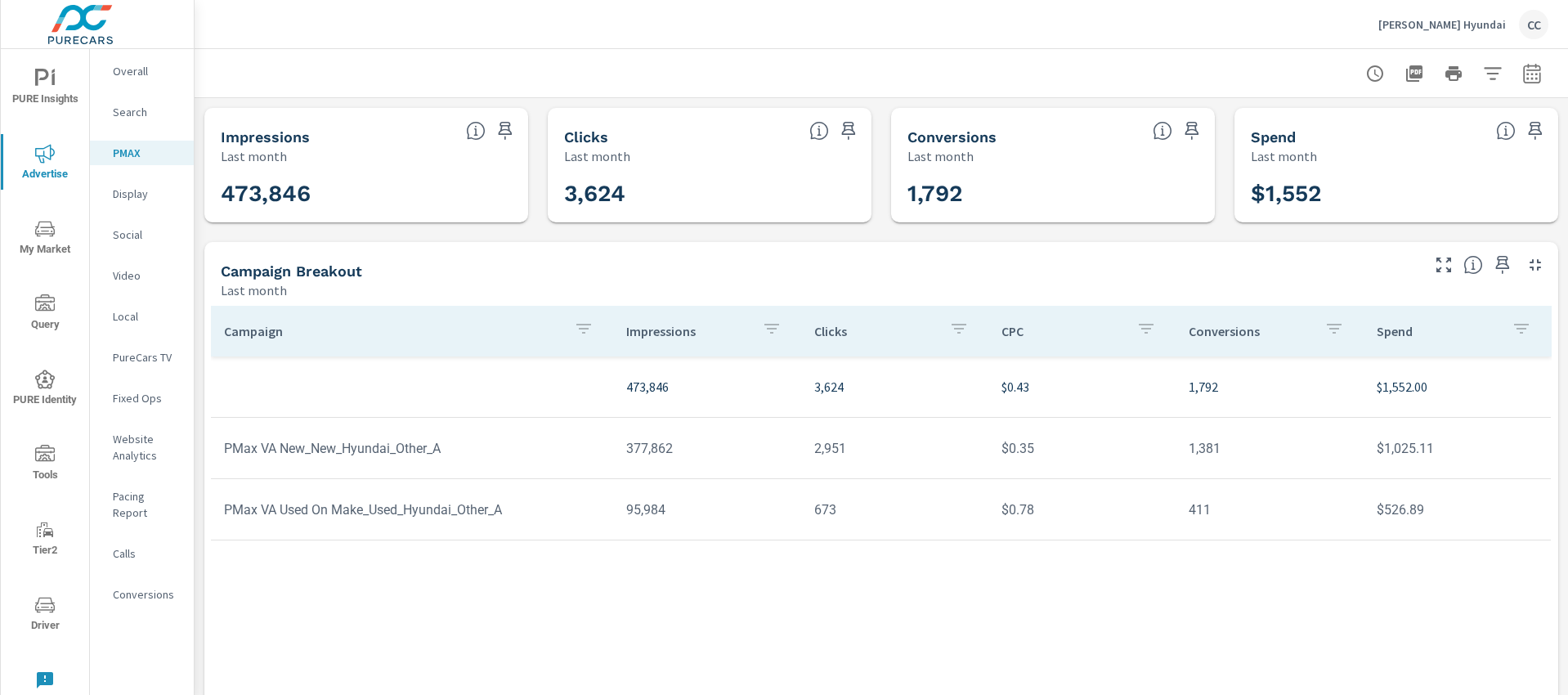
scroll to position [4, 0]
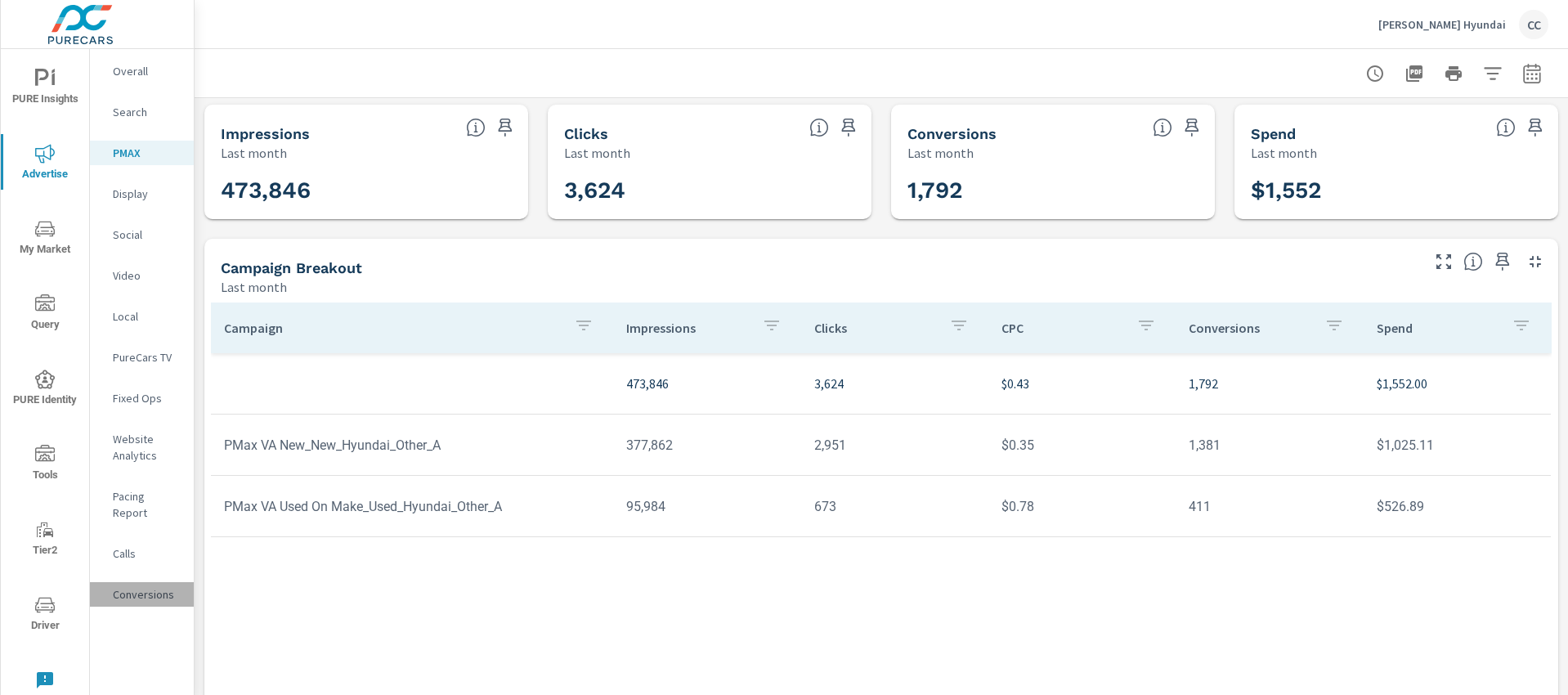
click at [147, 586] on p "Conversions" at bounding box center [147, 594] width 68 height 16
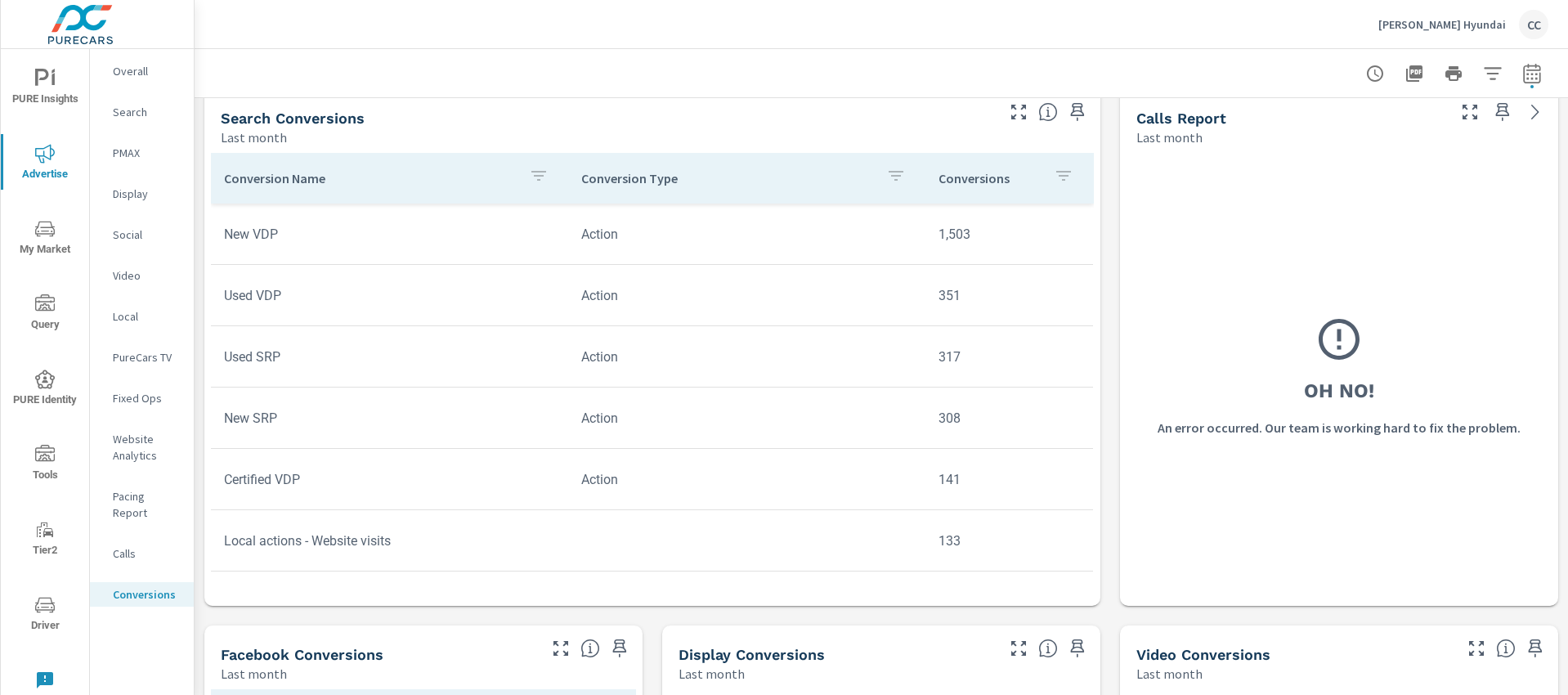
scroll to position [684, 0]
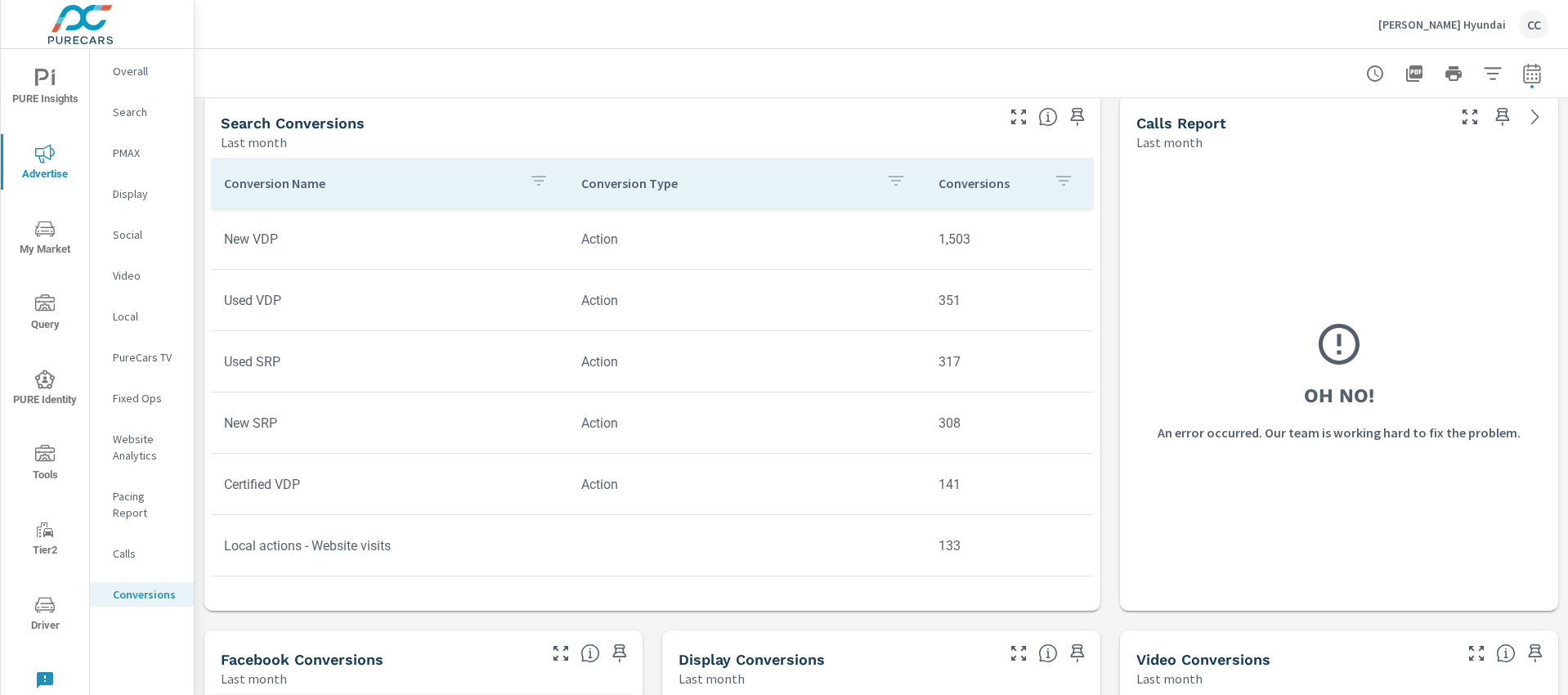
click at [134, 70] on p "Overall" at bounding box center [147, 71] width 68 height 16
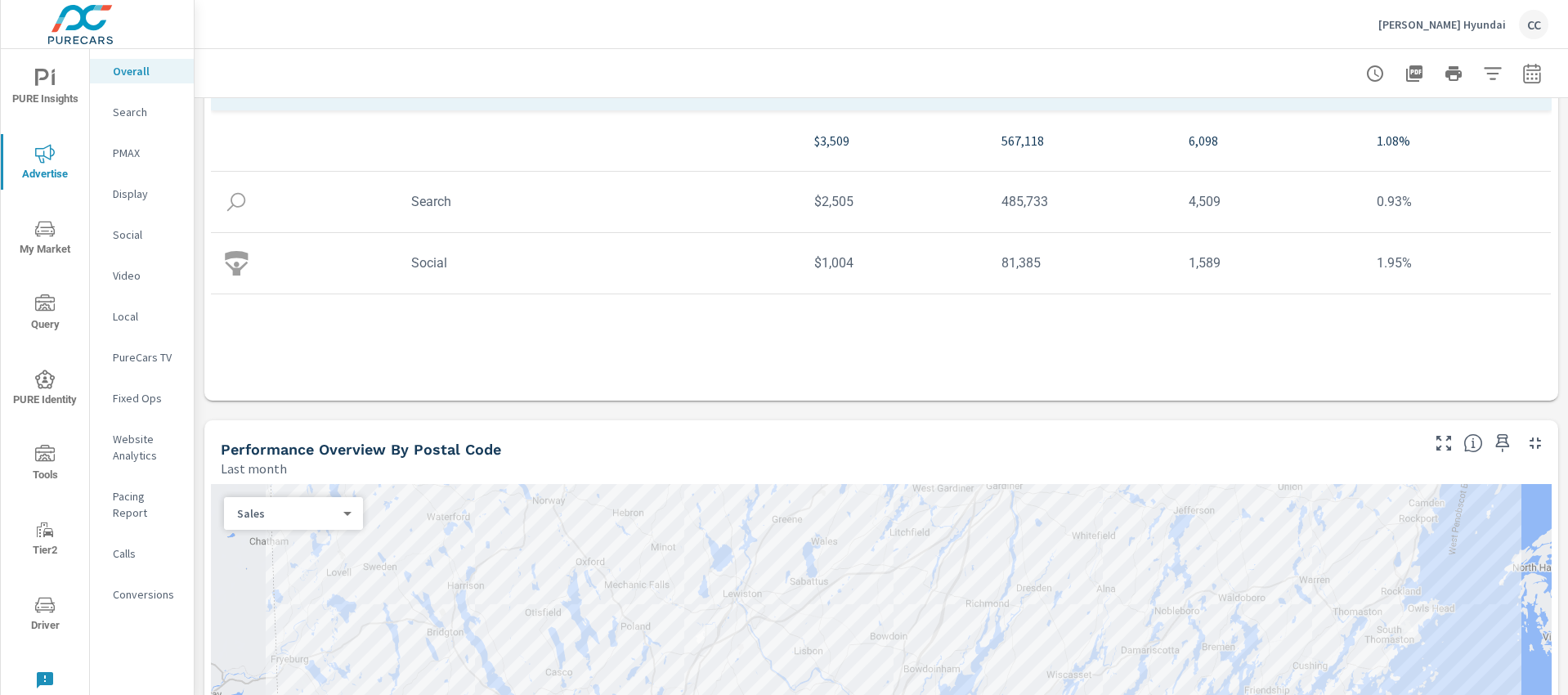
scroll to position [612, 0]
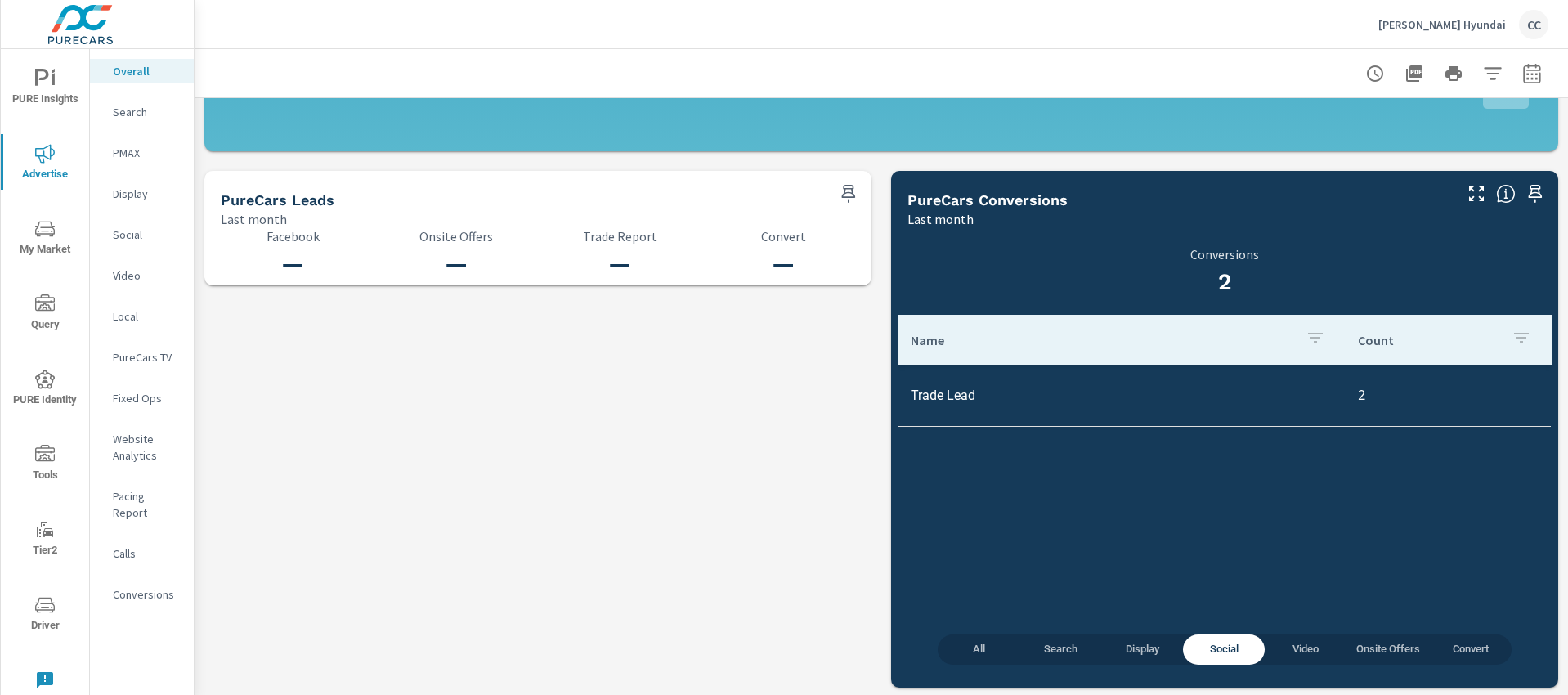
scroll to position [1682, 0]
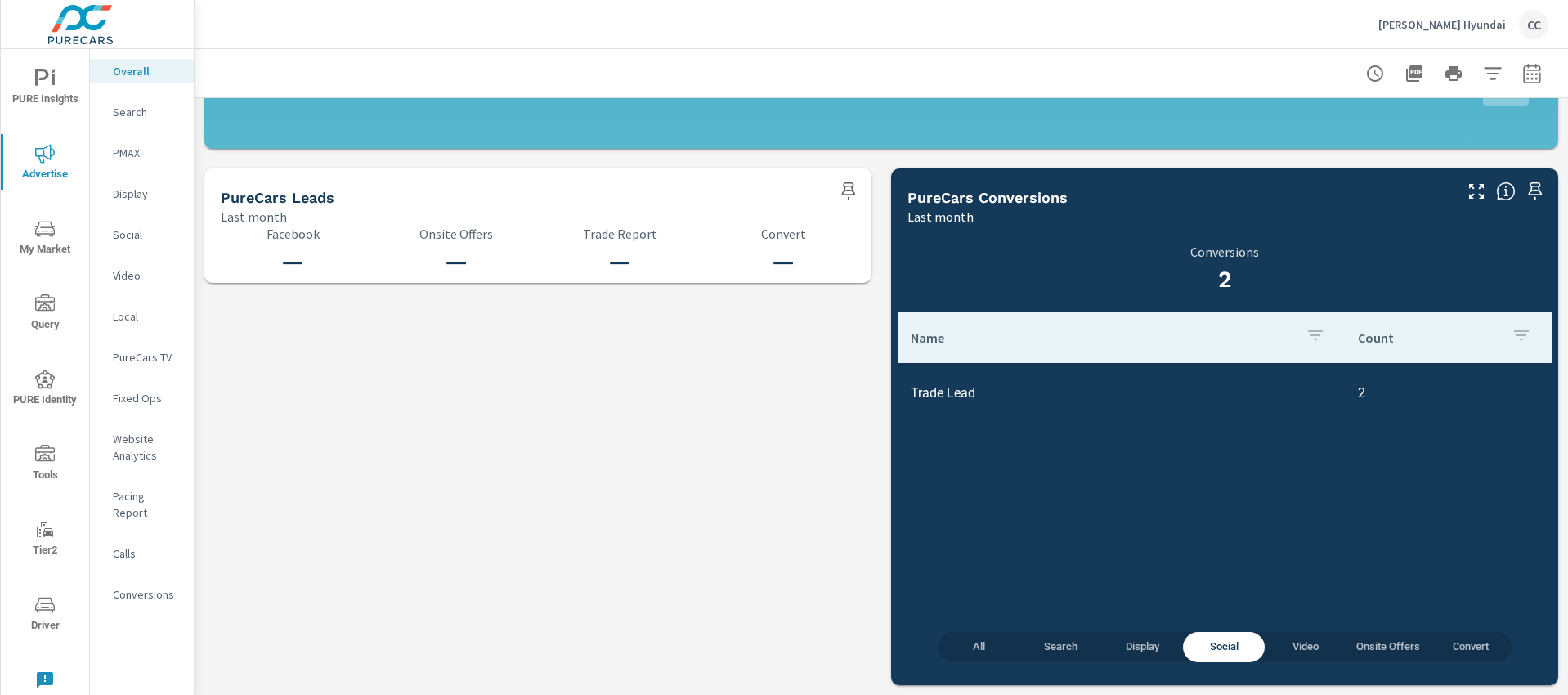
click at [1270, 383] on td "Trade Lead" at bounding box center [1121, 392] width 447 height 41
click at [1344, 392] on td "2" at bounding box center [1448, 392] width 207 height 41
click at [966, 651] on span "All" at bounding box center [978, 647] width 62 height 19
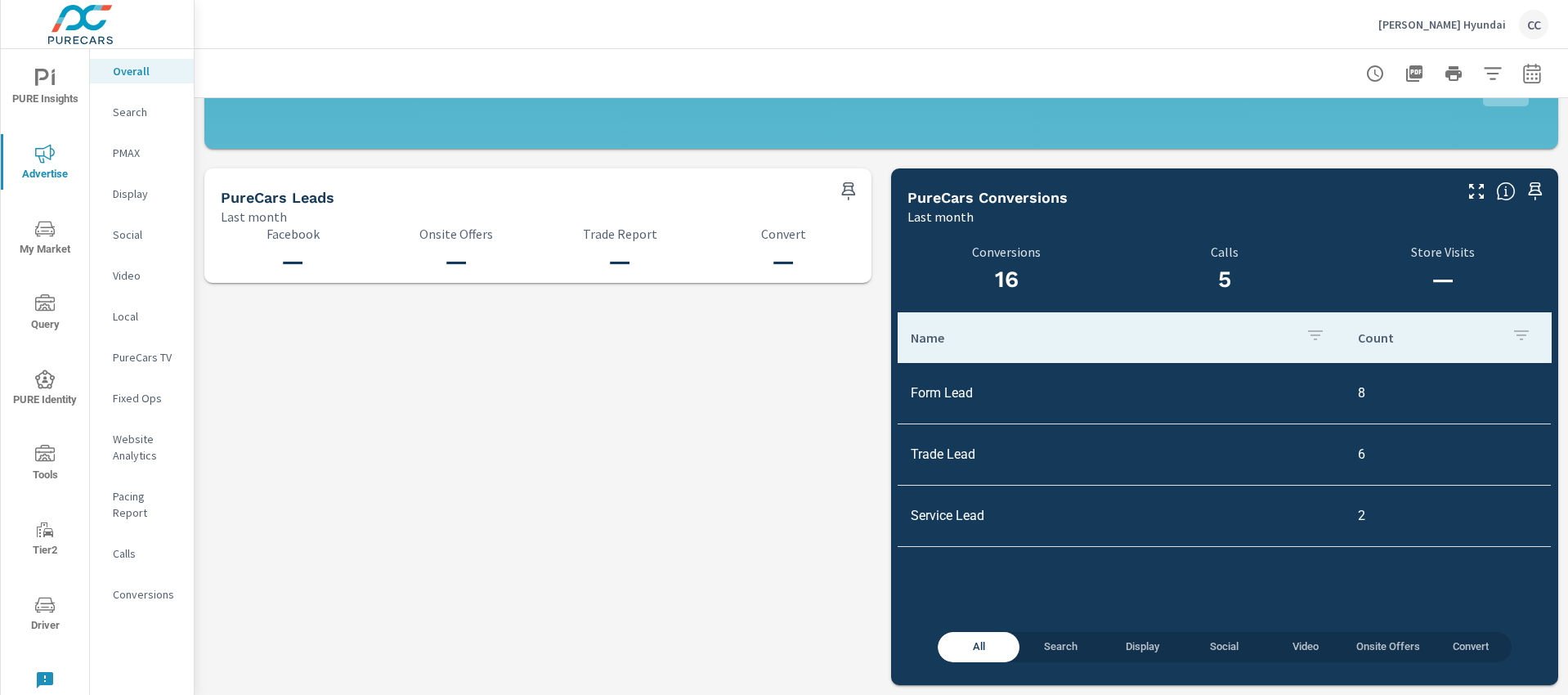
scroll to position [1679, 0]
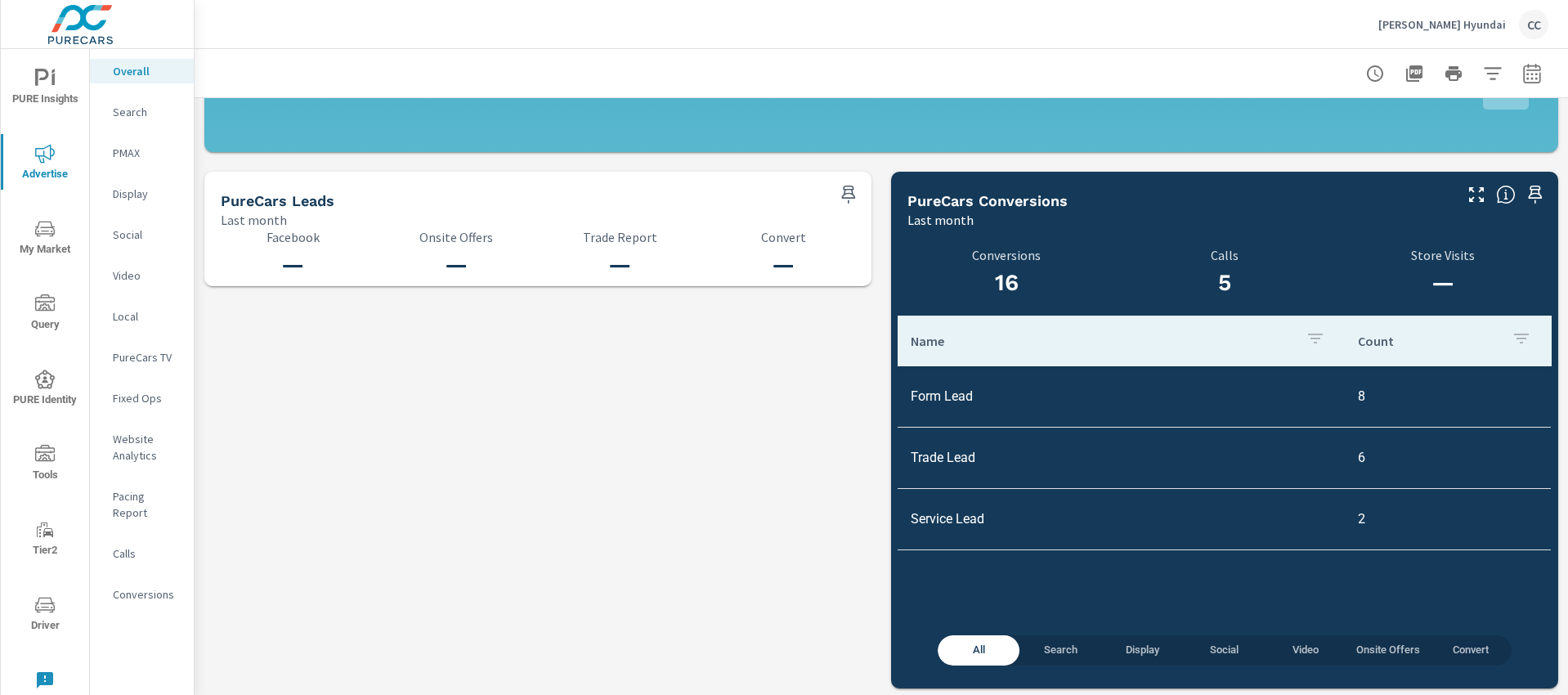
click at [134, 114] on p "Search" at bounding box center [147, 112] width 68 height 16
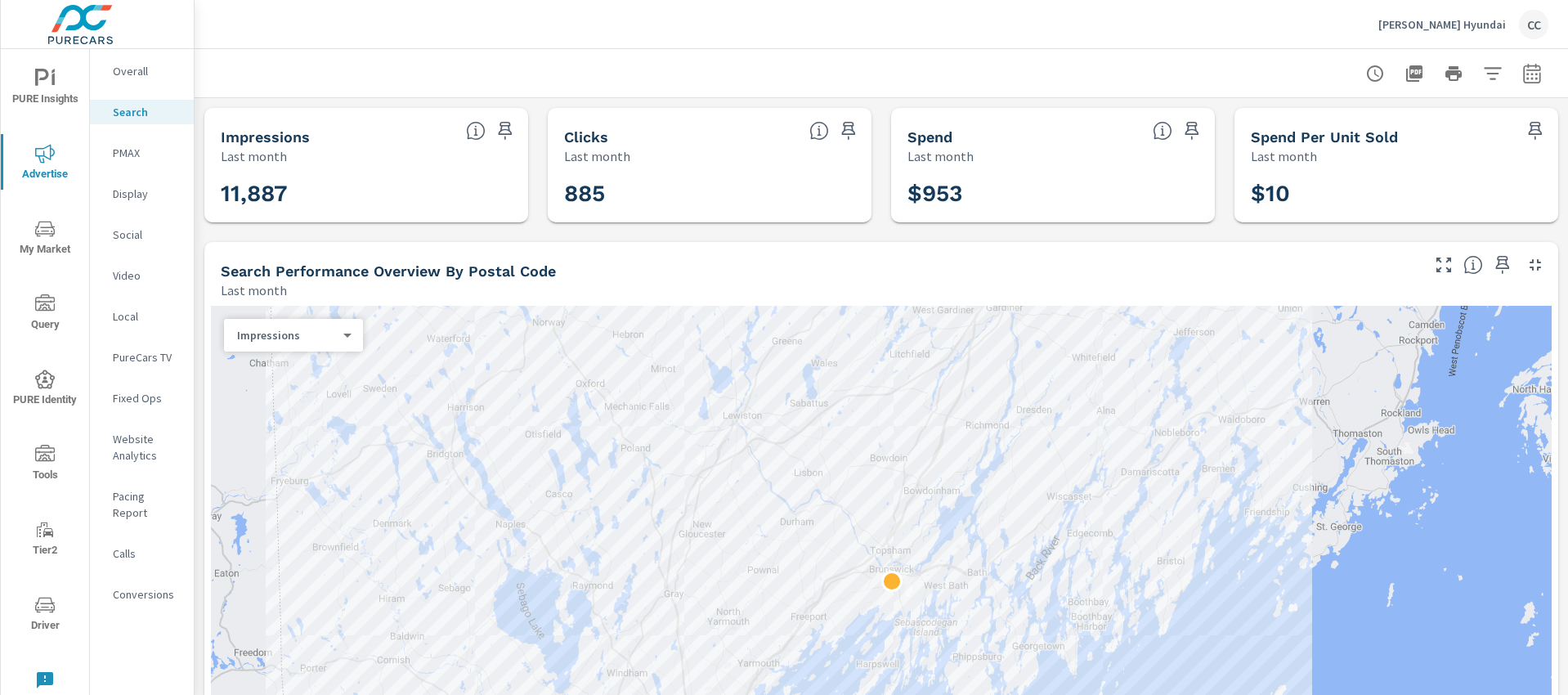
click at [146, 448] on p "Website Analytics" at bounding box center [147, 447] width 68 height 32
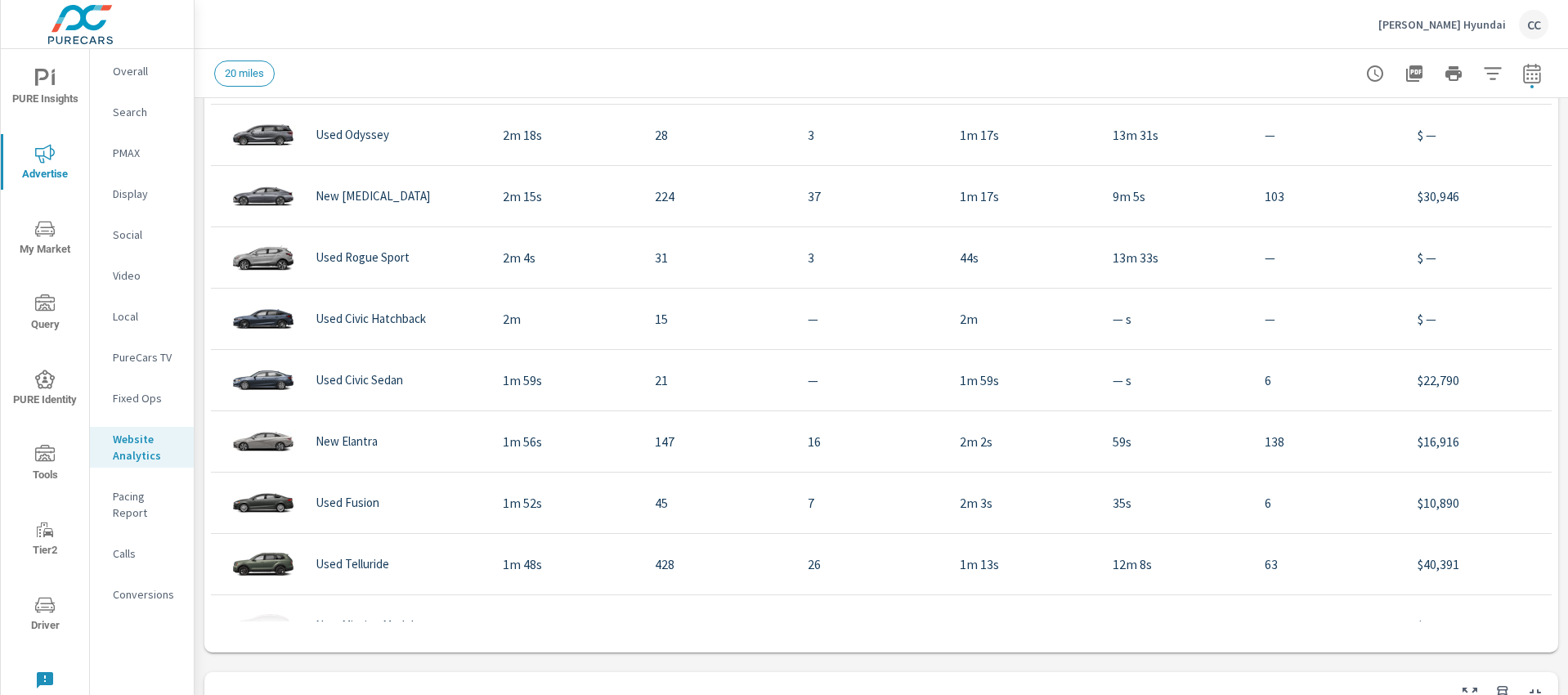
scroll to position [782, 0]
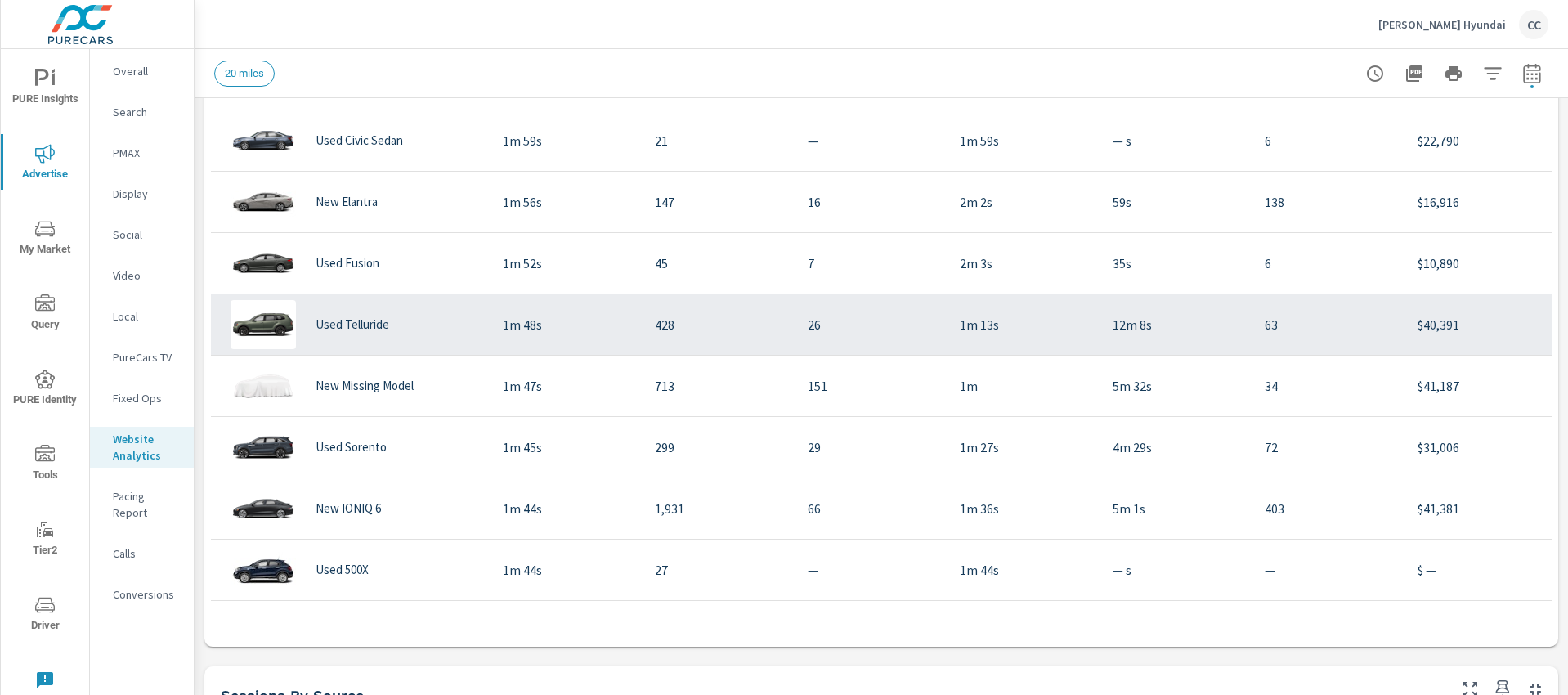
scroll to position [1139, 0]
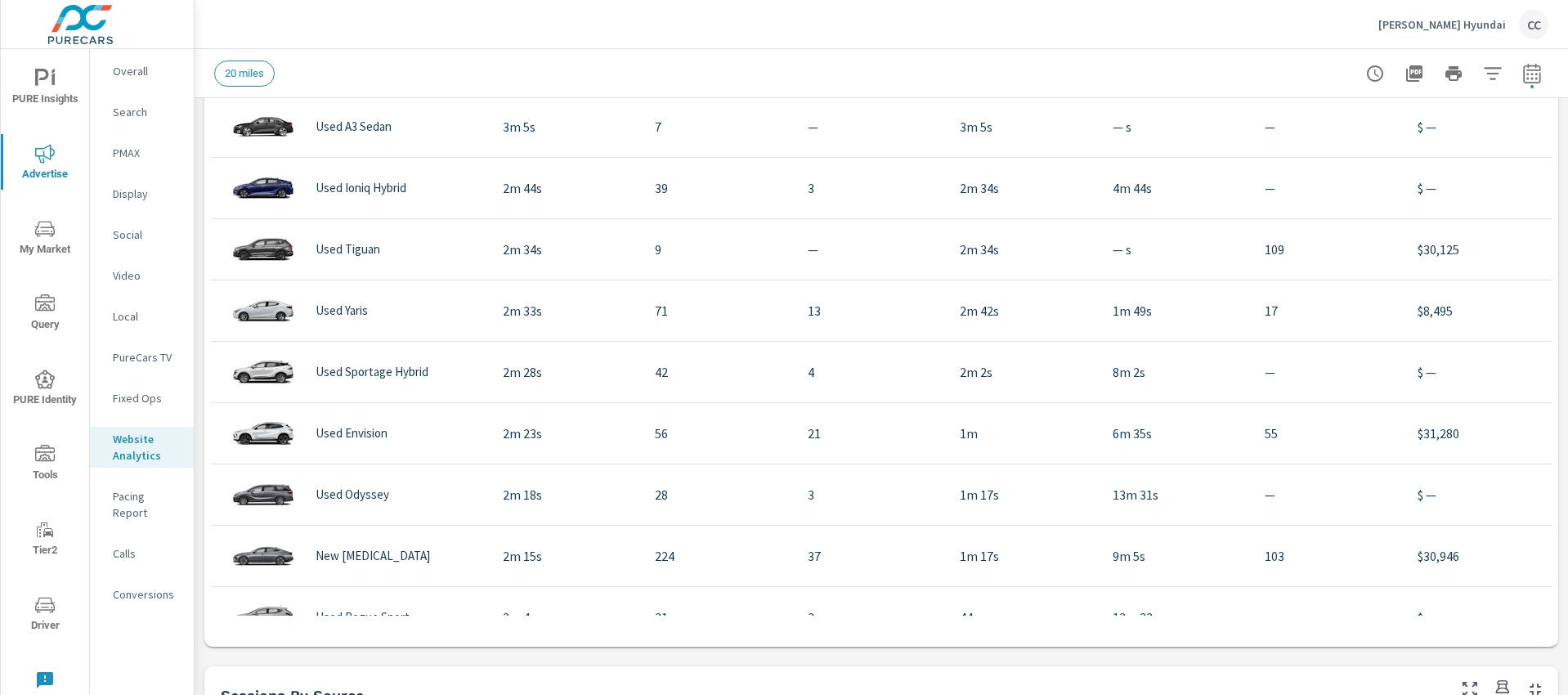
scroll to position [158, 0]
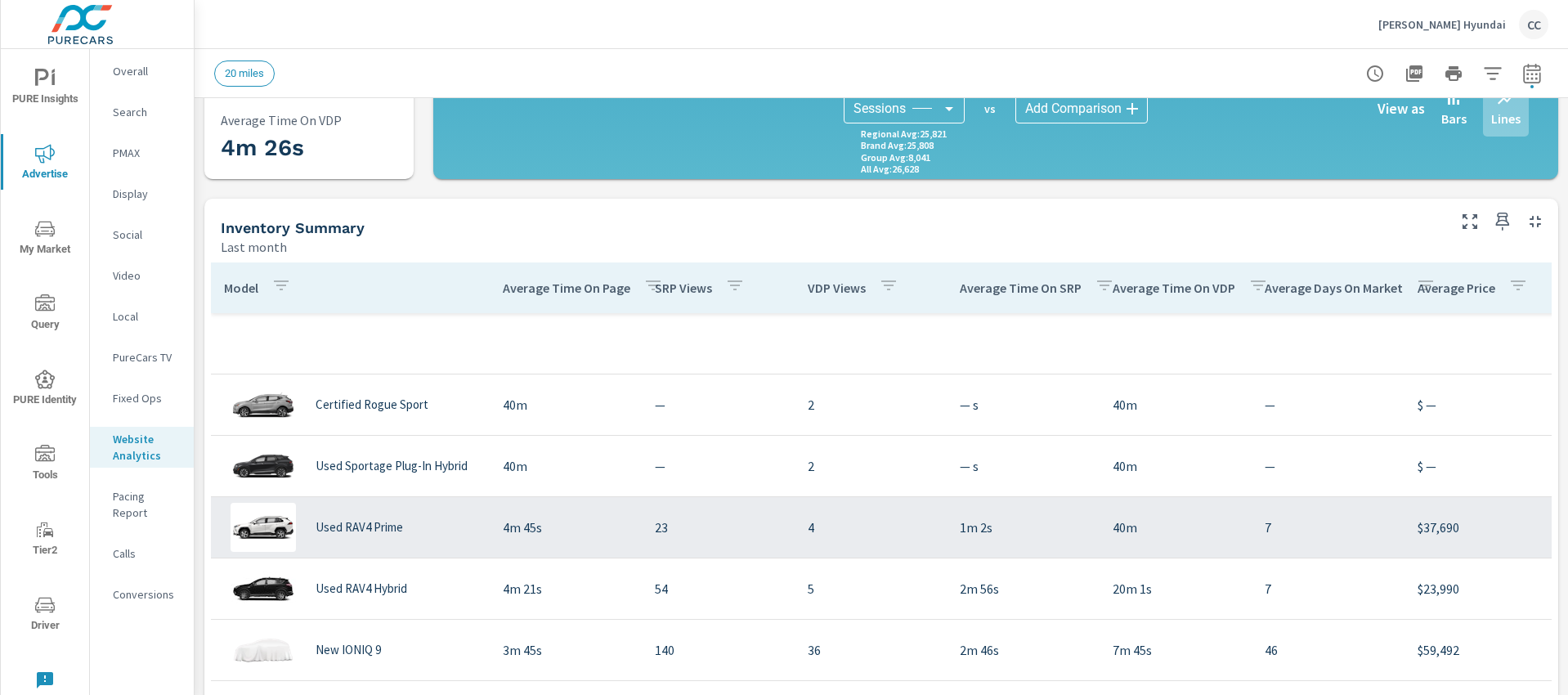
scroll to position [559, 0]
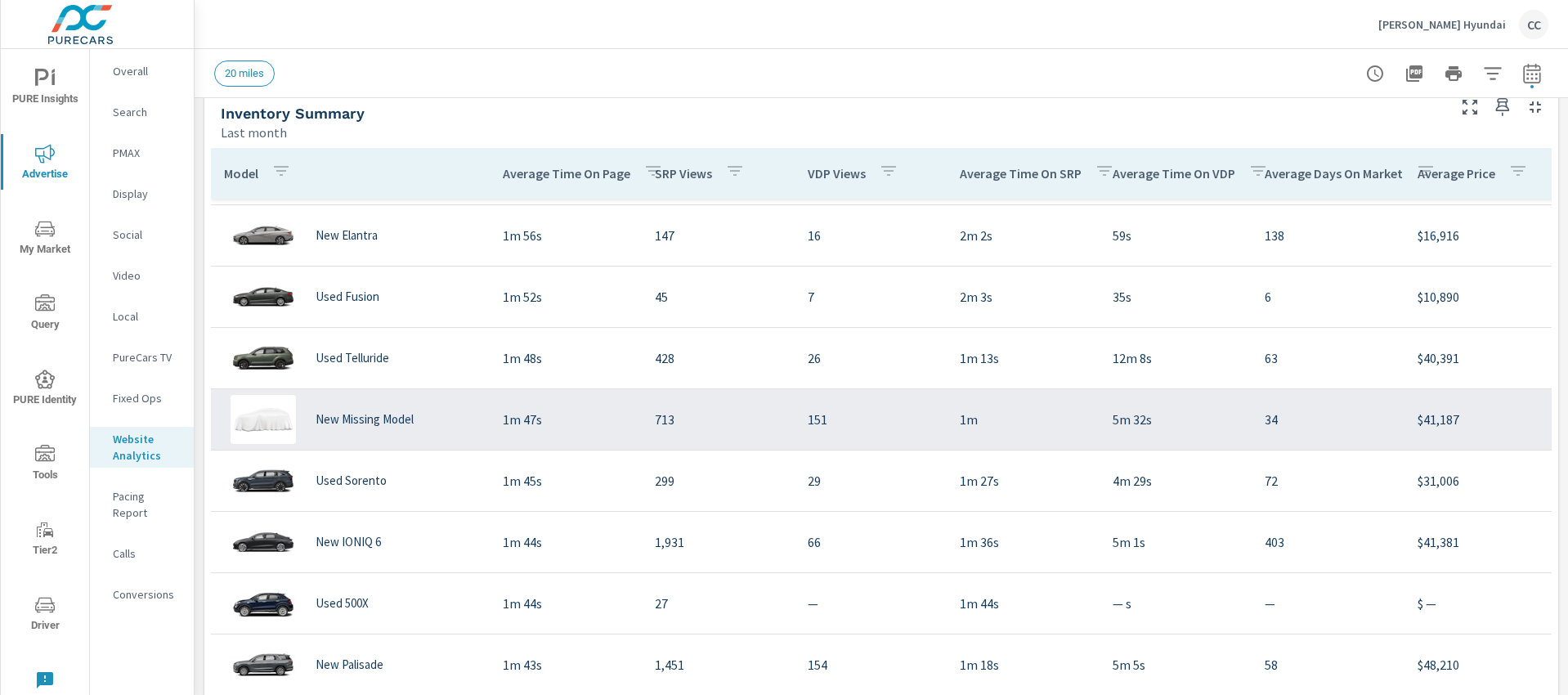
scroll to position [1253, 0]
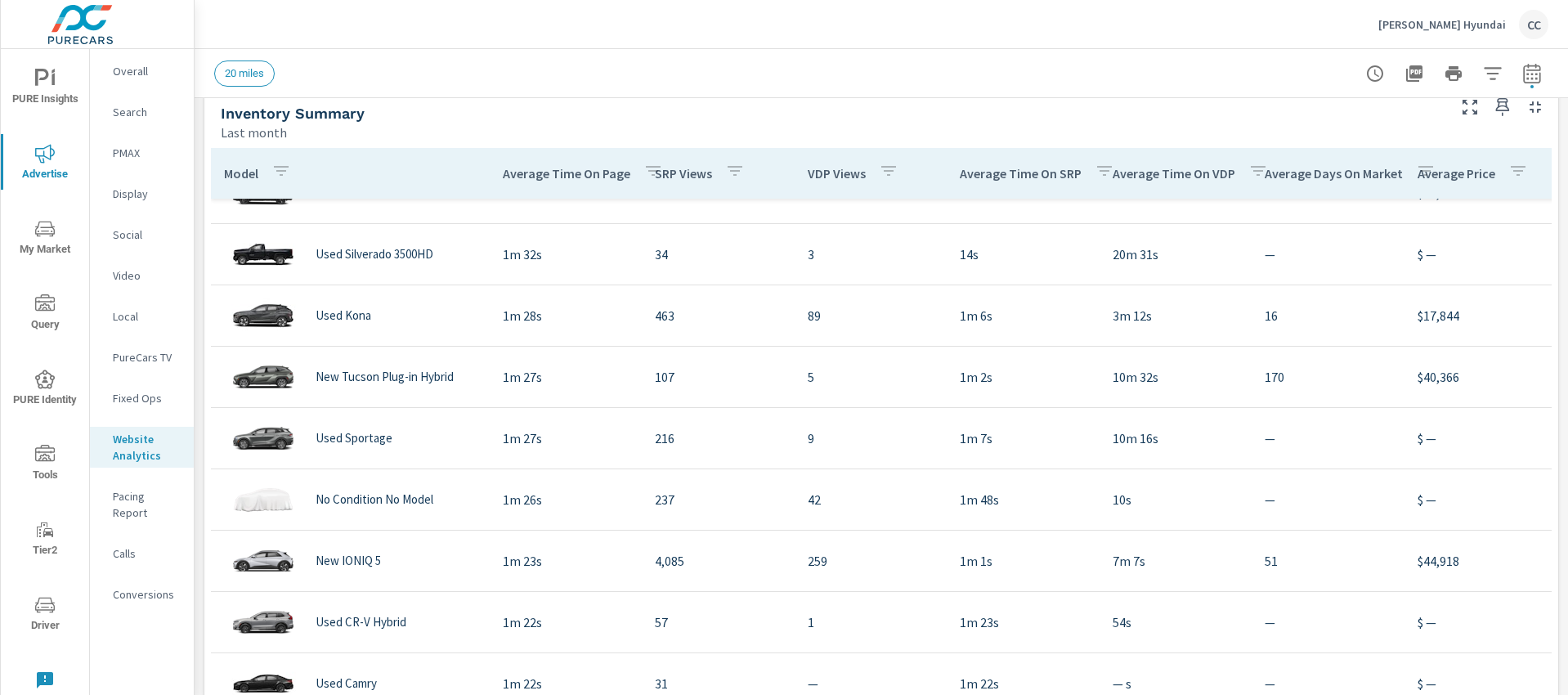
scroll to position [2080, 0]
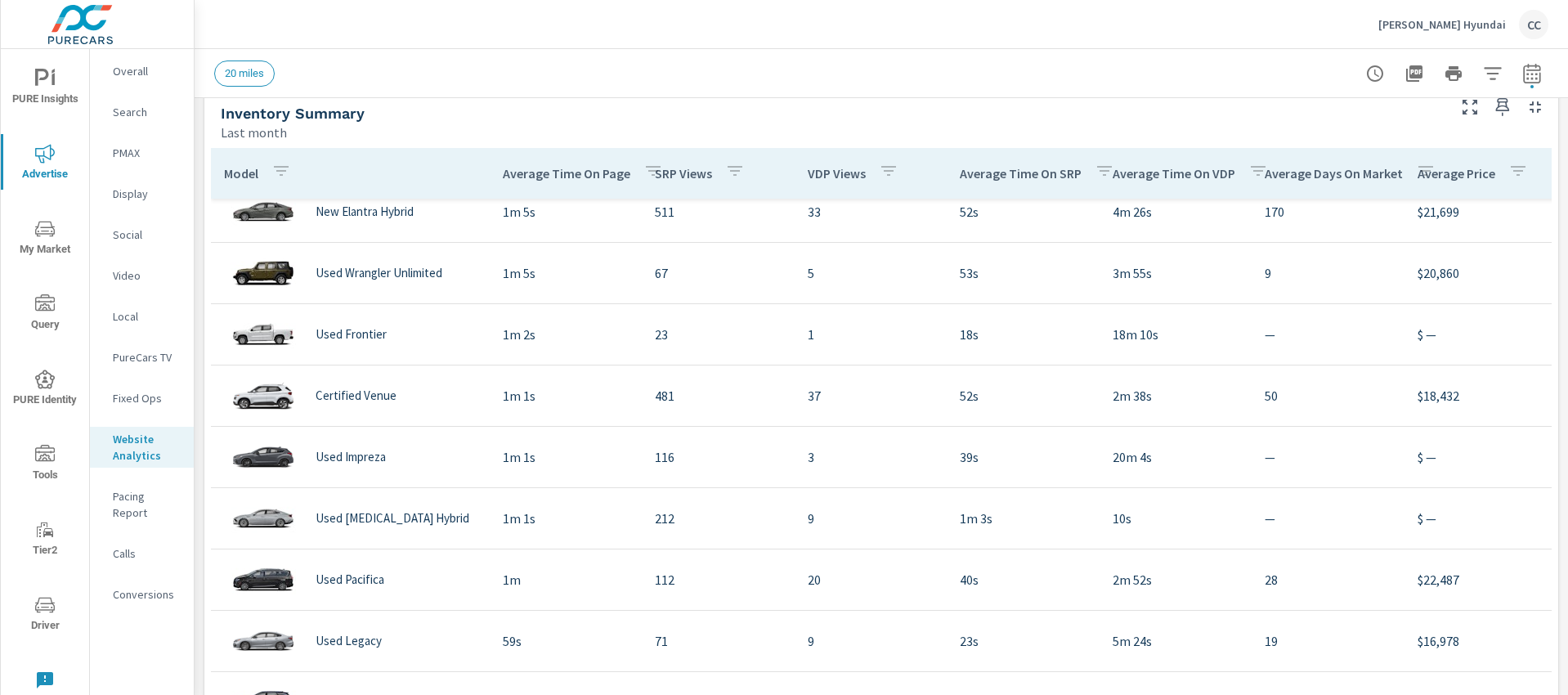
scroll to position [3520, 0]
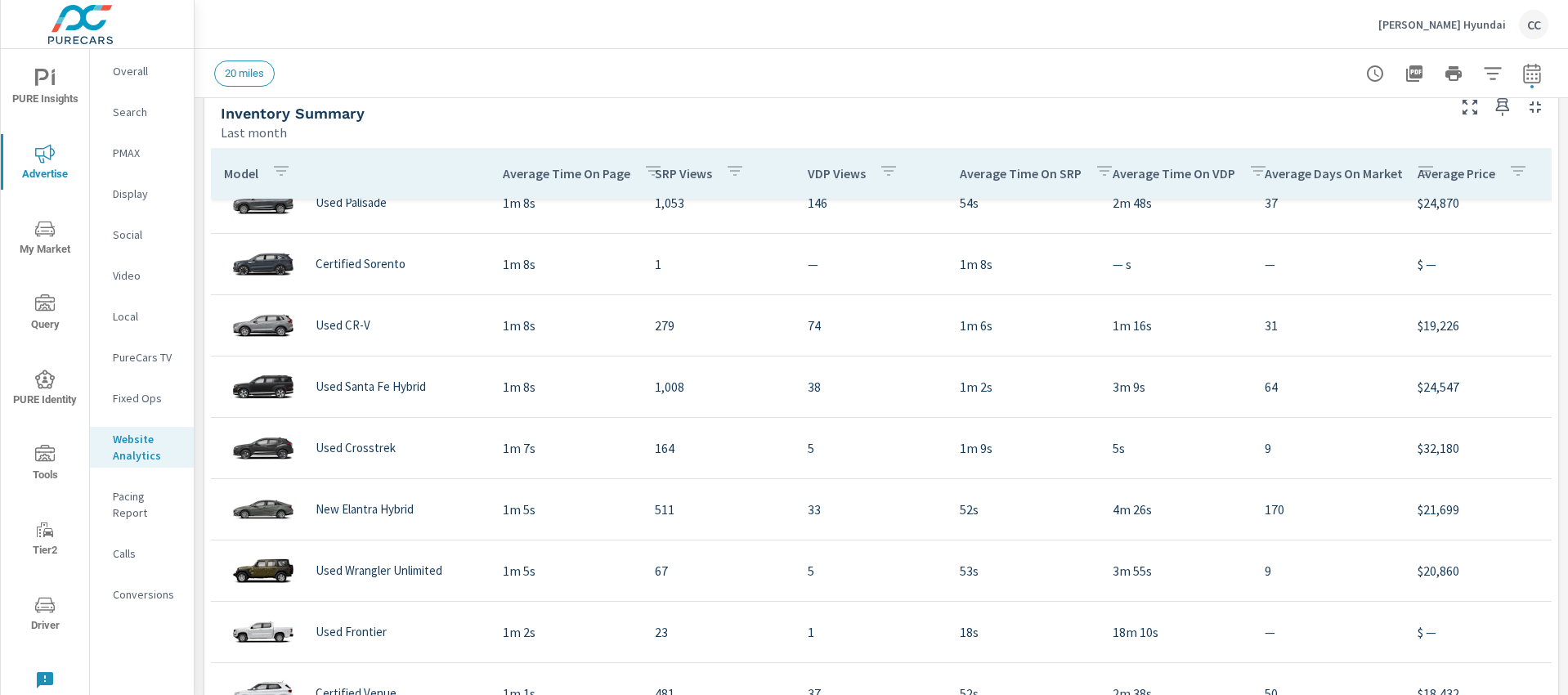
click at [122, 79] on div "Overall" at bounding box center [142, 71] width 104 height 24
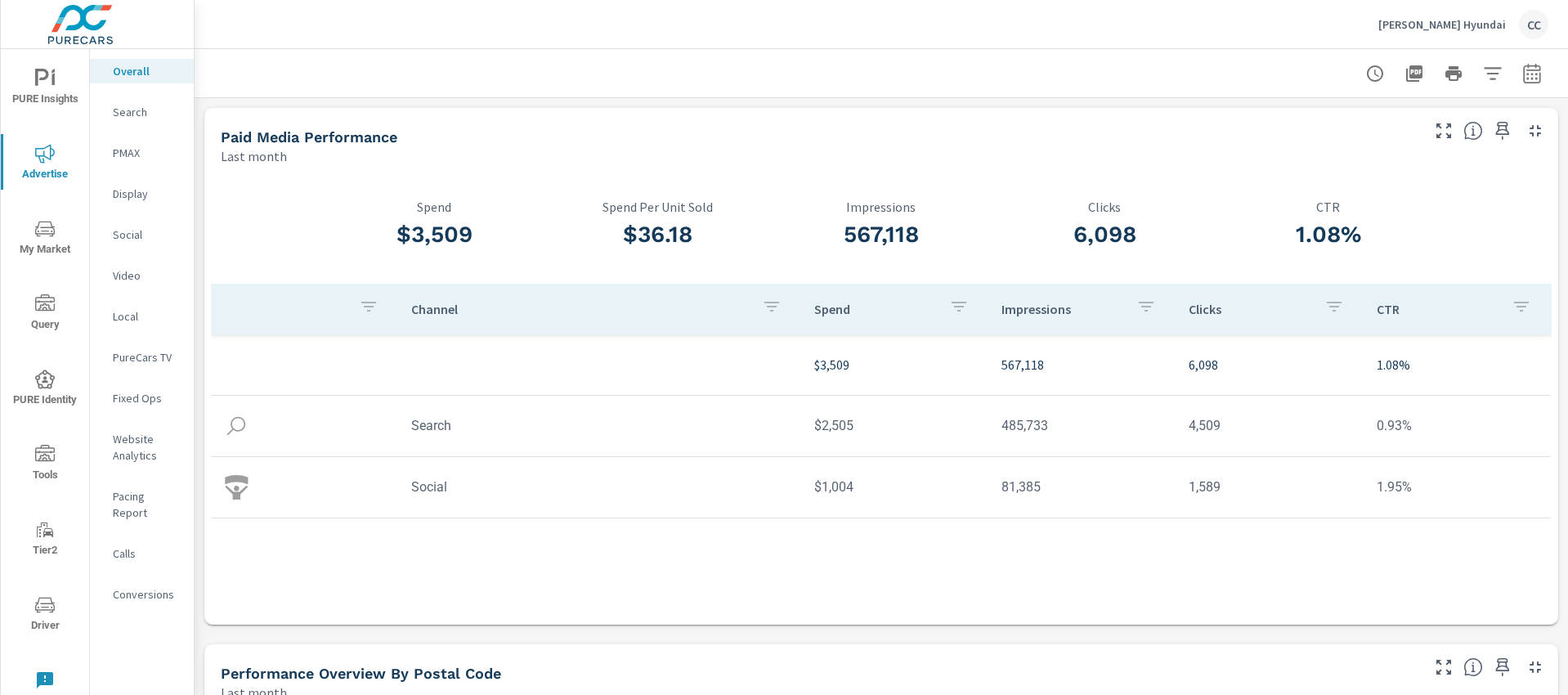
click at [41, 85] on icon "nav menu" at bounding box center [45, 78] width 20 height 20
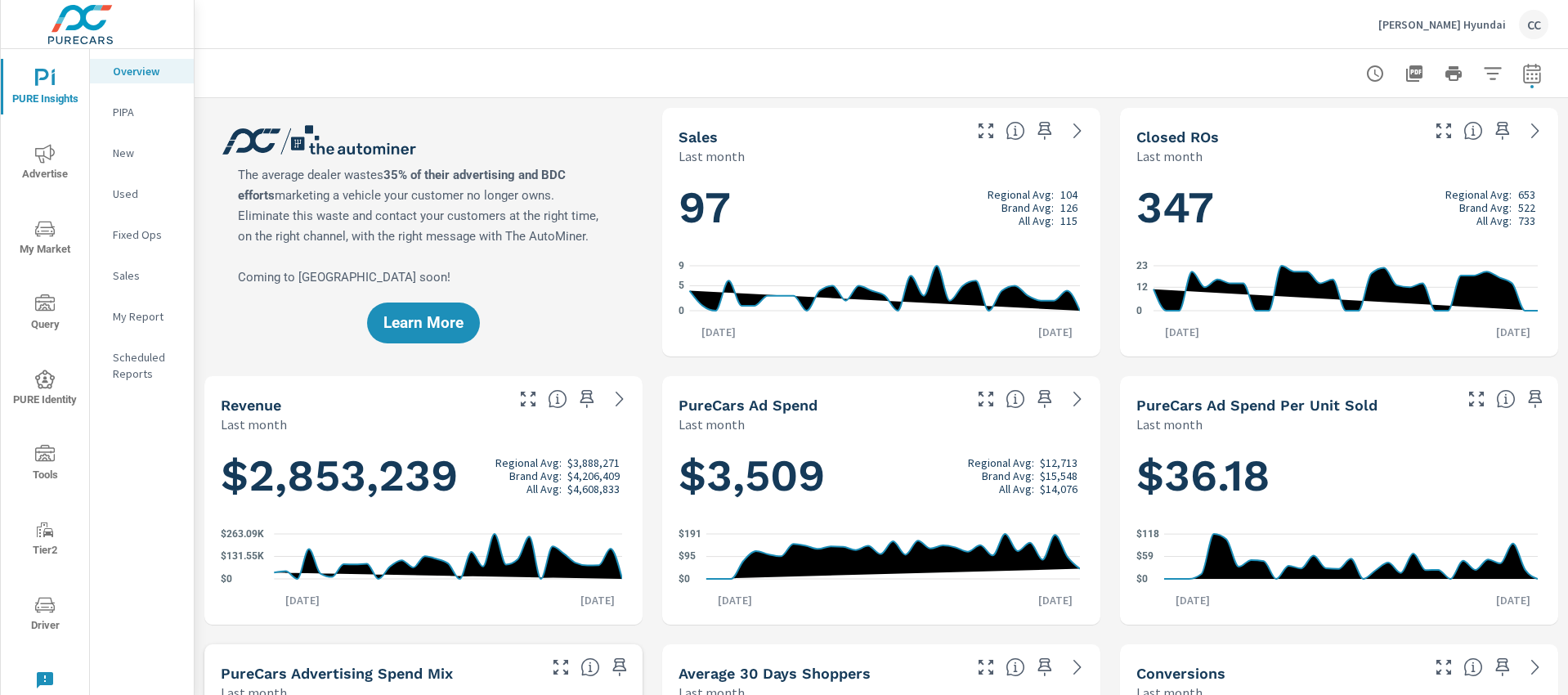
scroll to position [123, 0]
click at [1524, 80] on icon "button" at bounding box center [1532, 74] width 20 height 20
select select "Last month"
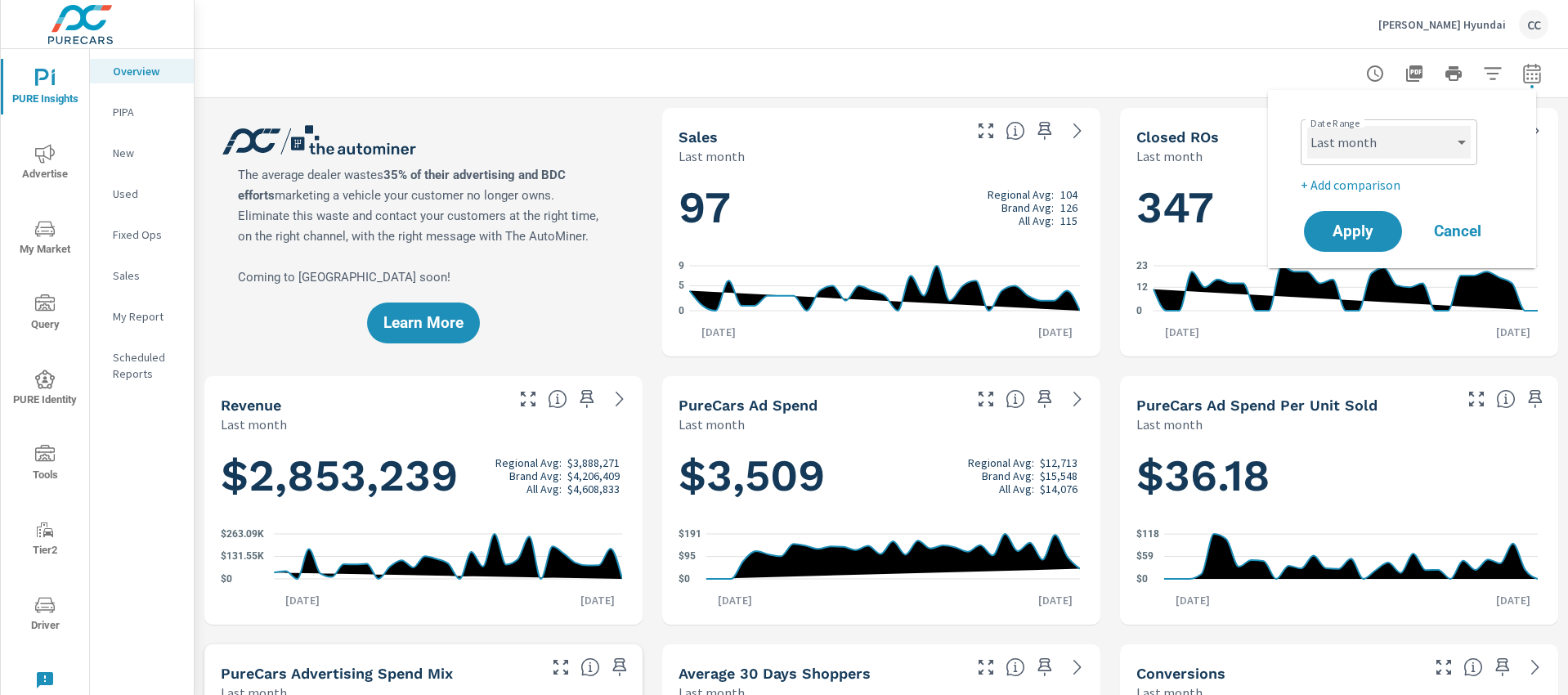
click at [1427, 132] on select "Custom [DATE] Last week Last 7 days Last 14 days Last 30 days Last 45 days Last…" at bounding box center [1388, 142] width 163 height 32
click at [1441, 224] on span "Cancel" at bounding box center [1457, 231] width 66 height 14
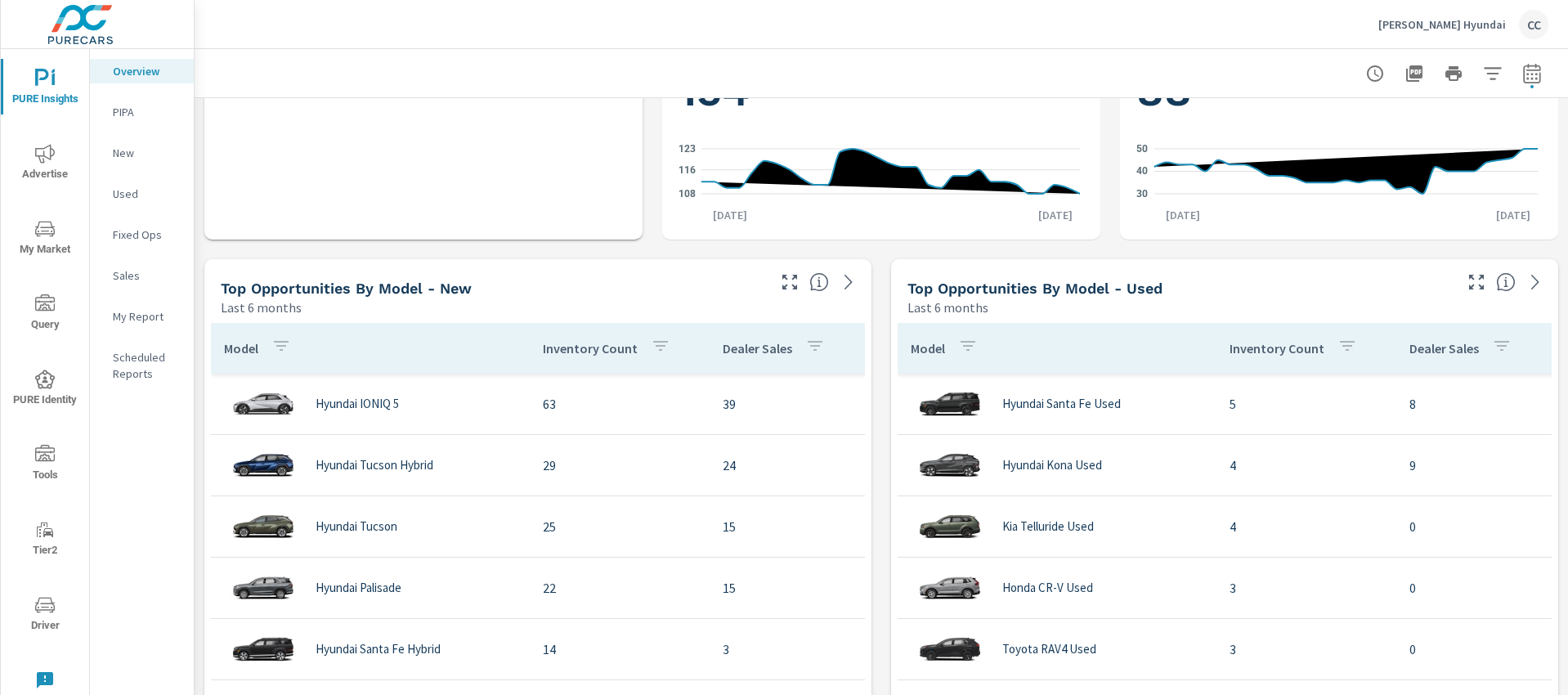
scroll to position [596, 0]
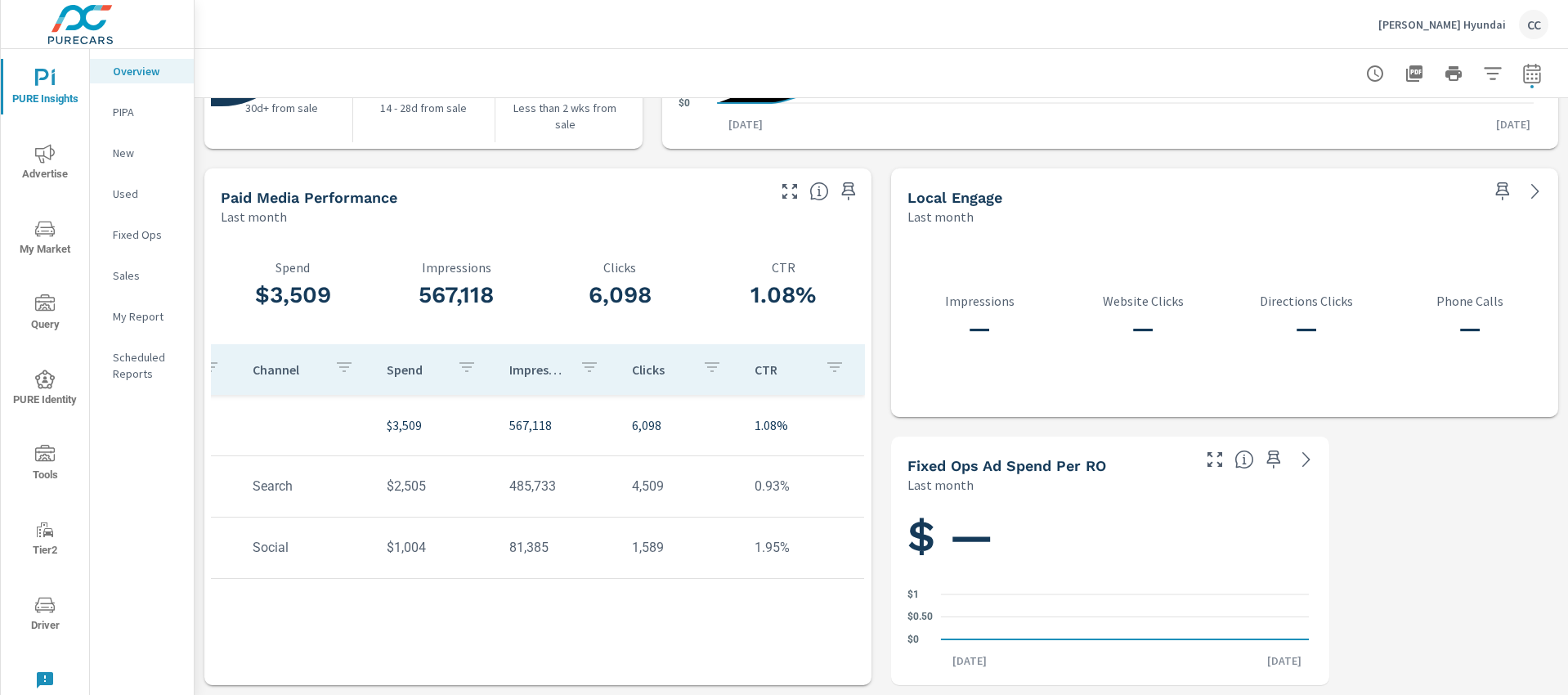
scroll to position [0, 99]
click at [48, 159] on icon "nav menu" at bounding box center [45, 154] width 20 height 20
